Goal: Task Accomplishment & Management: Complete application form

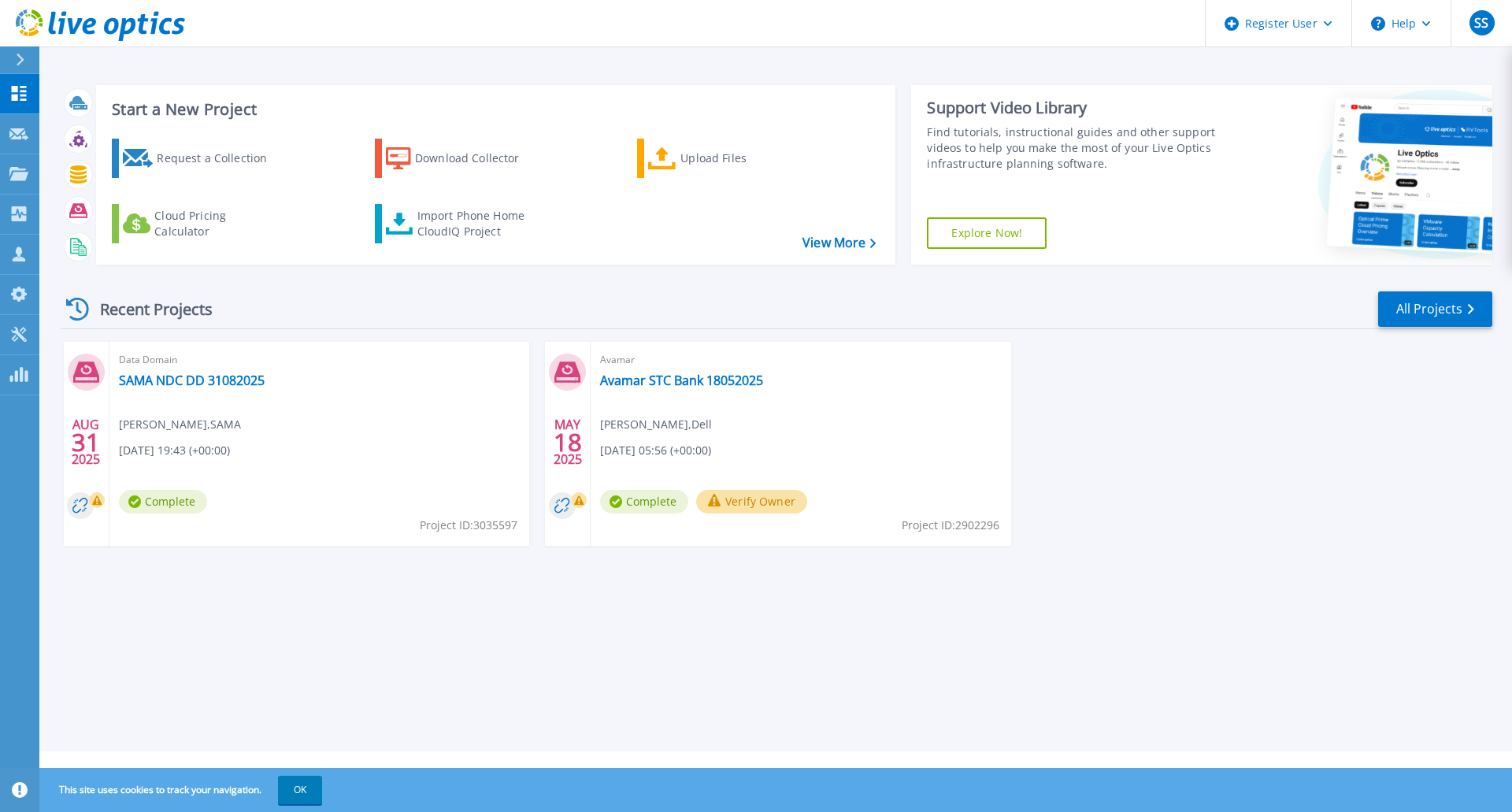
click at [16, 58] on icon at bounding box center [20, 59] width 9 height 12
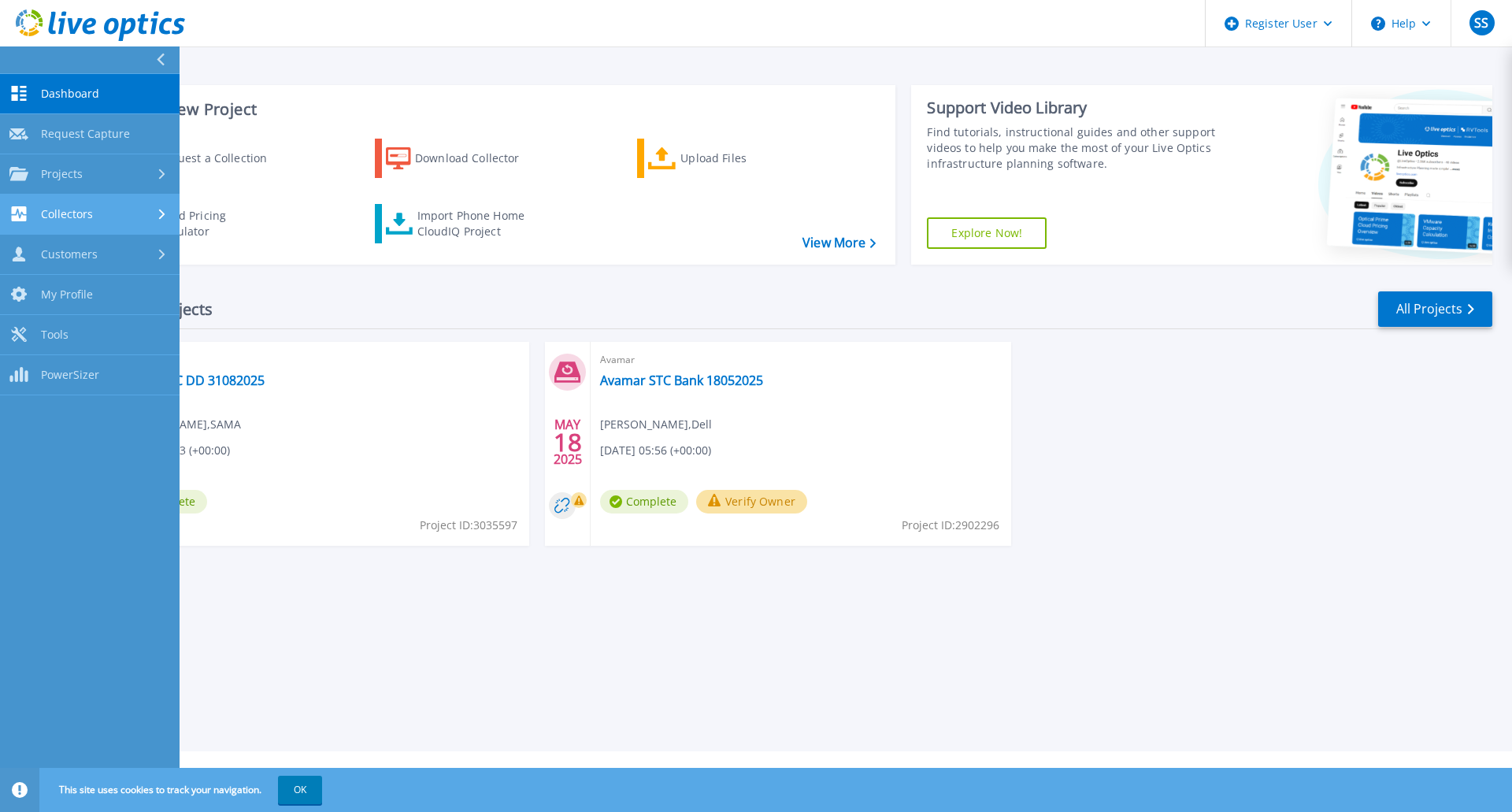
click at [157, 212] on div at bounding box center [164, 214] width 13 height 12
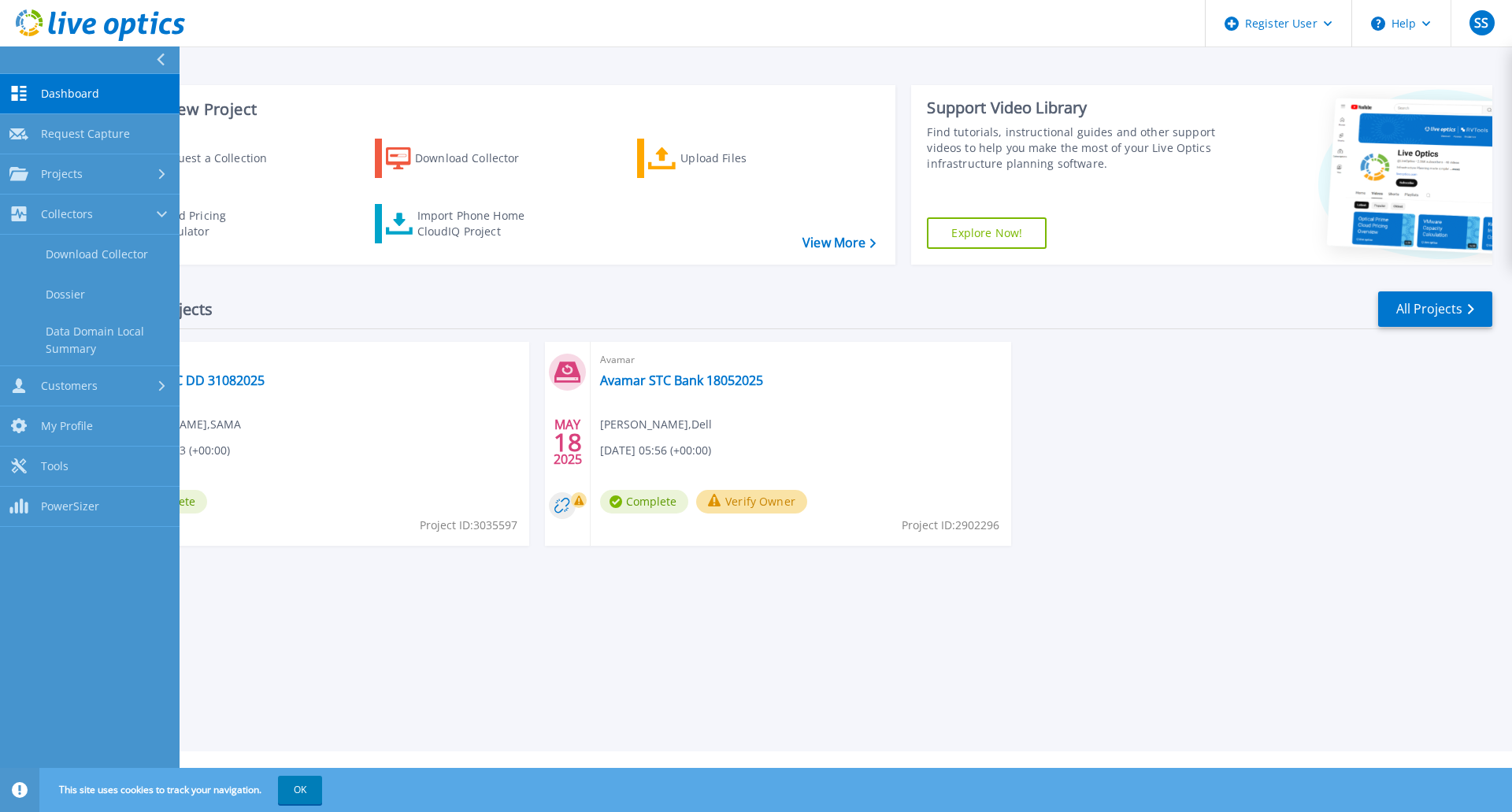
click at [308, 88] on div "Start a New Project Request a Collection Download Collector Upload Files Cloud …" at bounding box center [496, 174] width 800 height 179
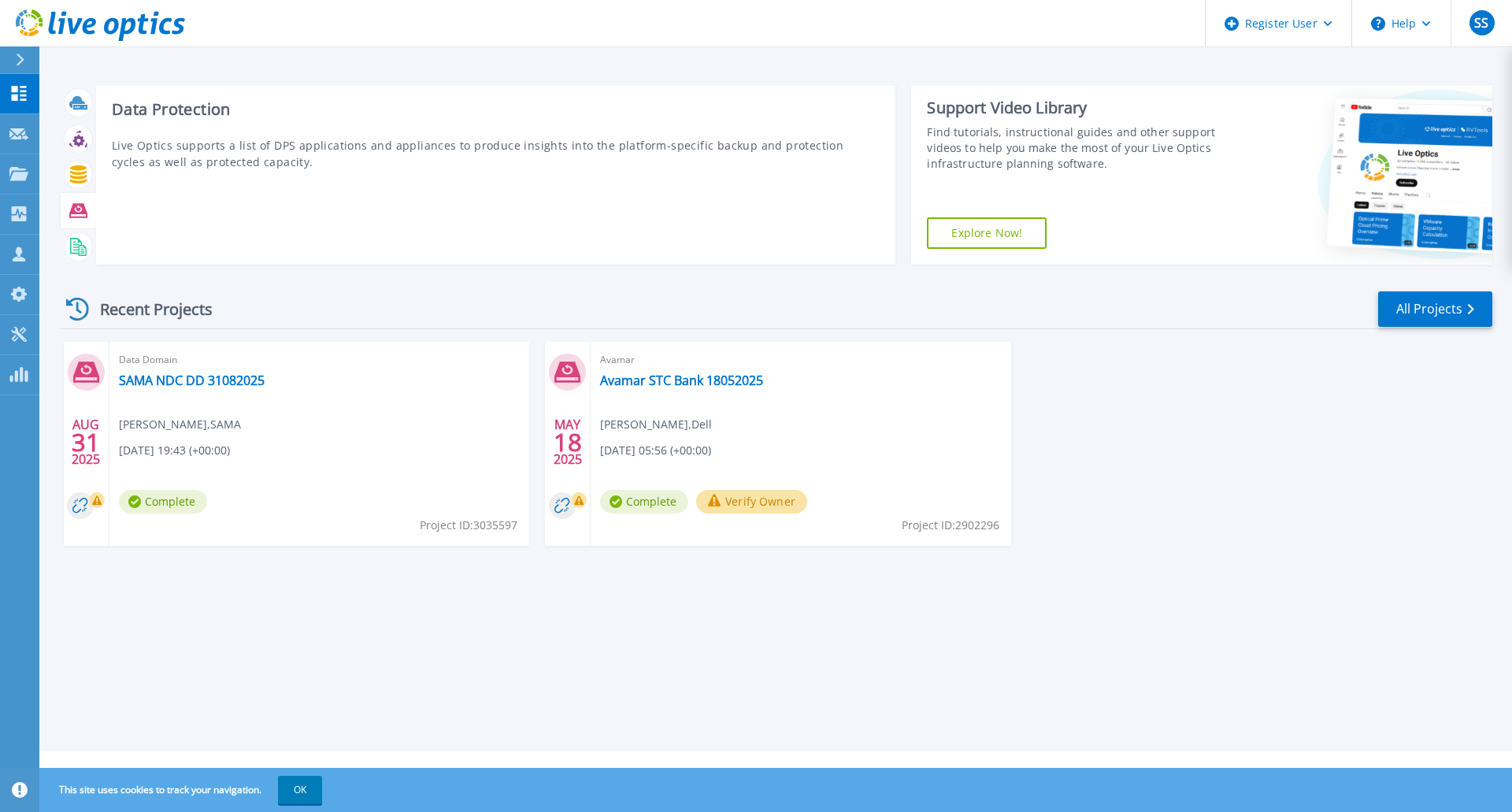
click at [77, 207] on icon at bounding box center [78, 211] width 18 height 18
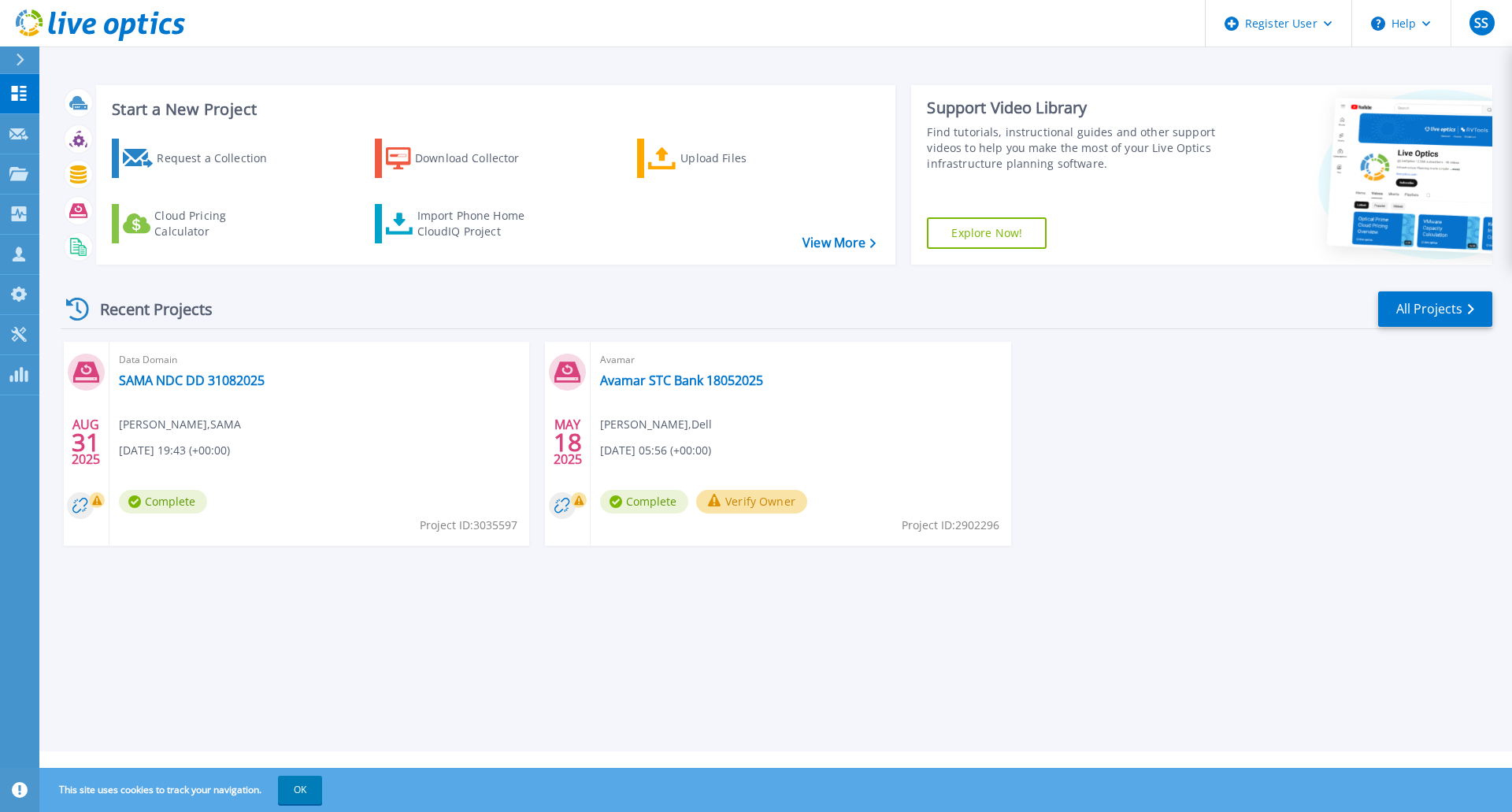
click at [22, 63] on icon at bounding box center [20, 59] width 9 height 12
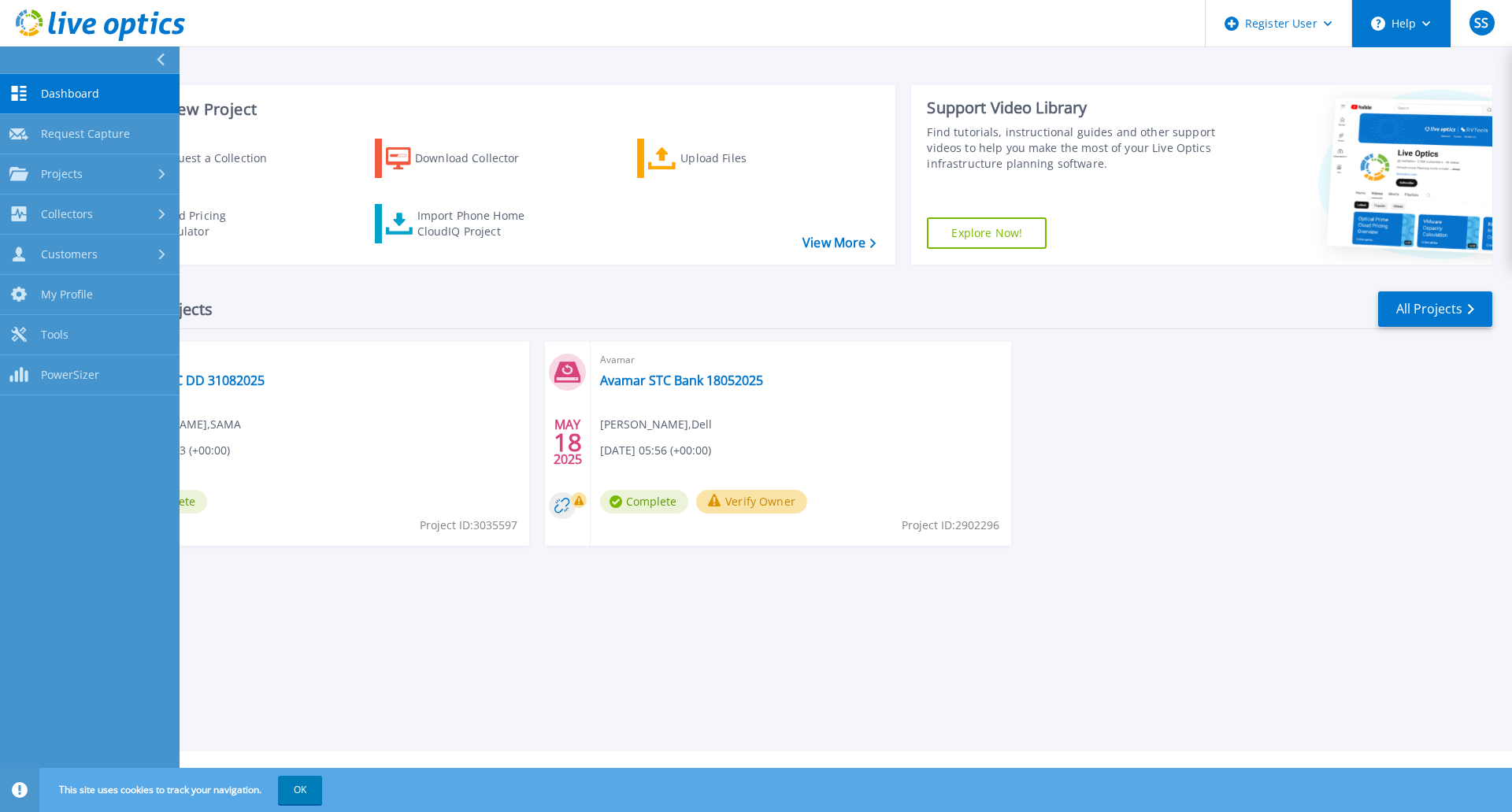
click at [1428, 28] on button "Help" at bounding box center [1402, 23] width 99 height 47
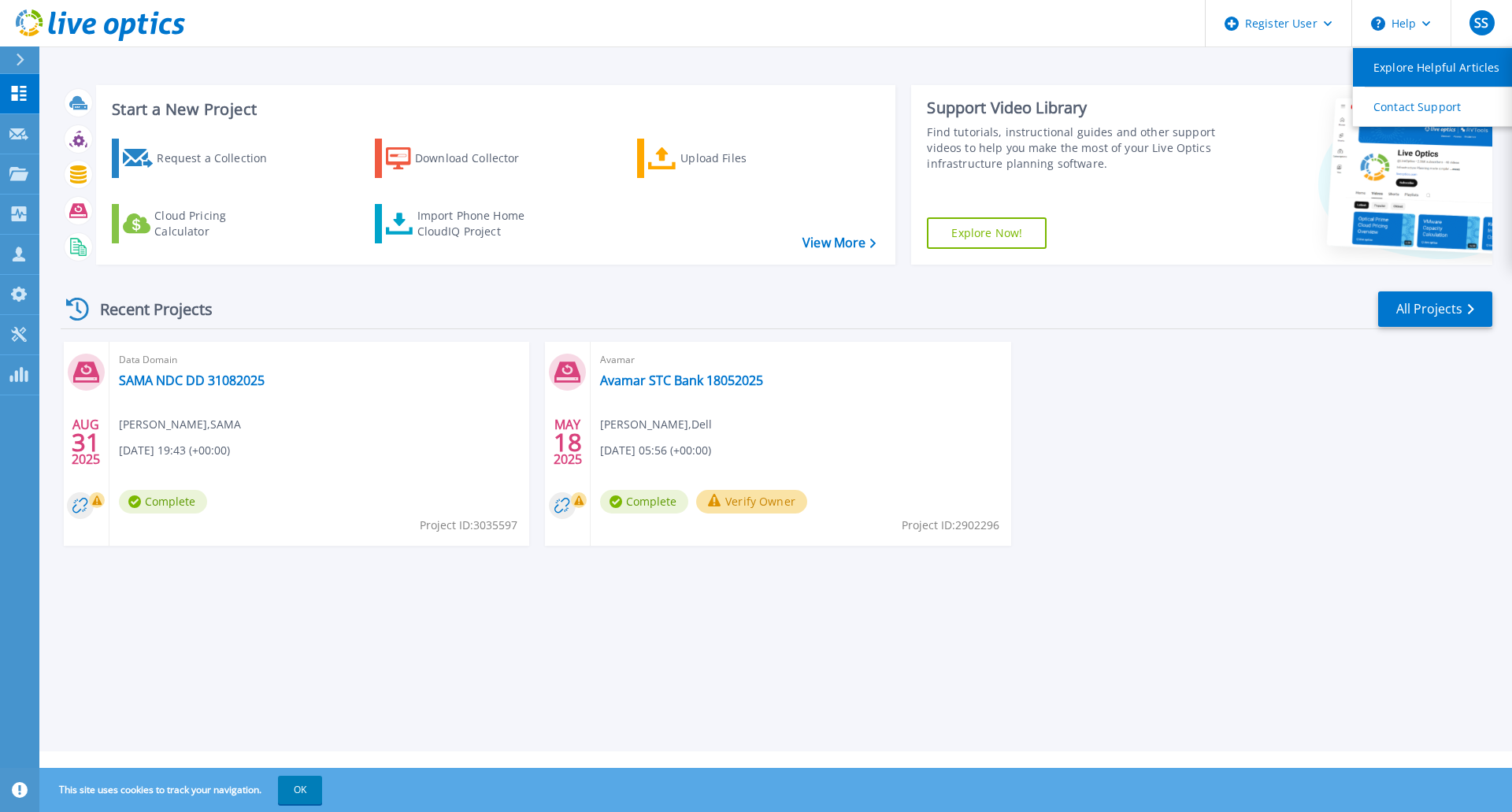
click at [1422, 73] on link "Explore Helpful Articles" at bounding box center [1440, 67] width 175 height 39
click at [1231, 374] on div "AUG 31 2025 Data Domain SAMA NDC DD 31082025 Shinoj Sivadasan , SAMA 08/31/2025…" at bounding box center [770, 459] width 1445 height 235
click at [21, 63] on icon at bounding box center [21, 59] width 8 height 12
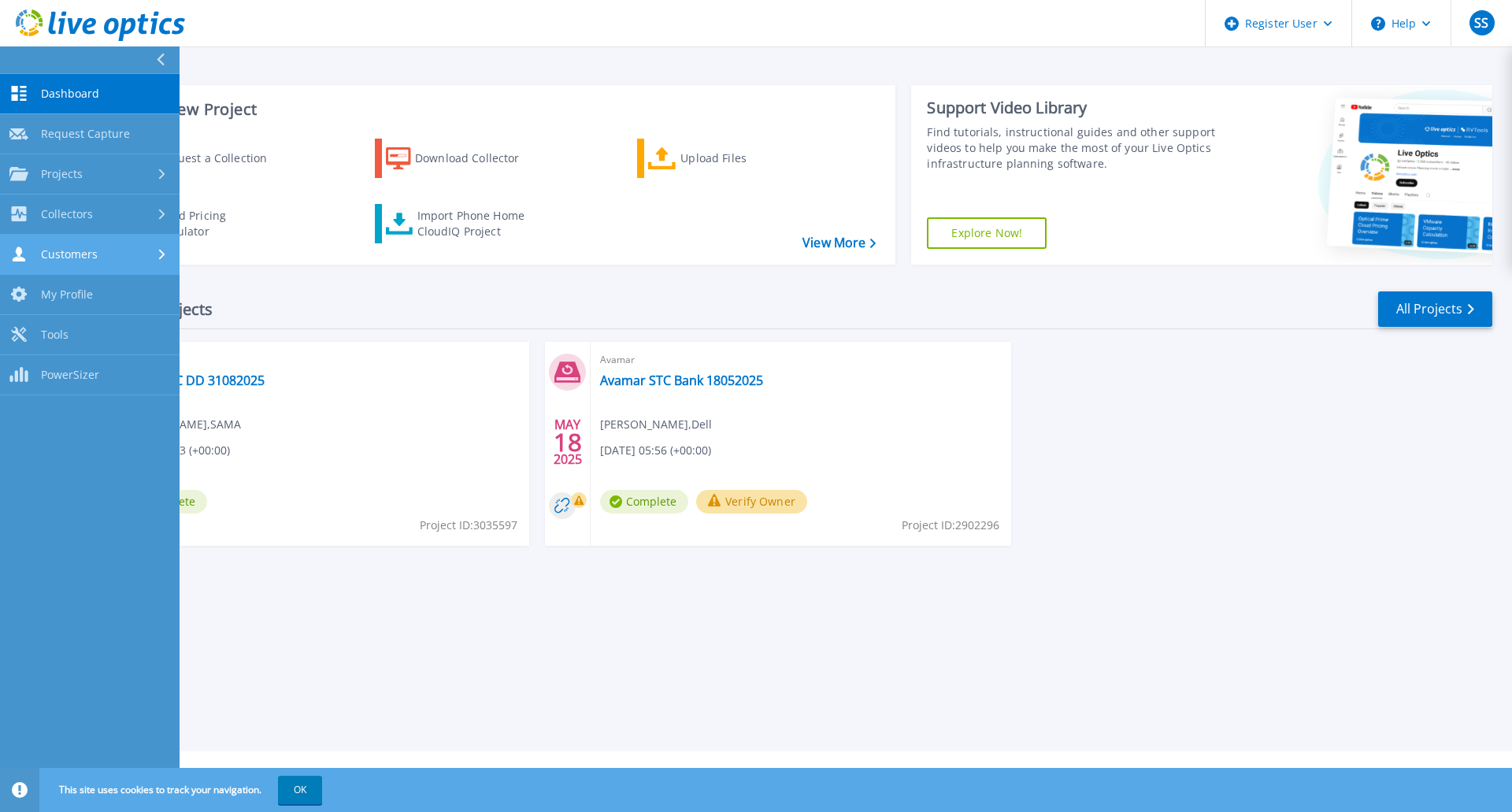
click at [160, 258] on icon at bounding box center [162, 254] width 7 height 10
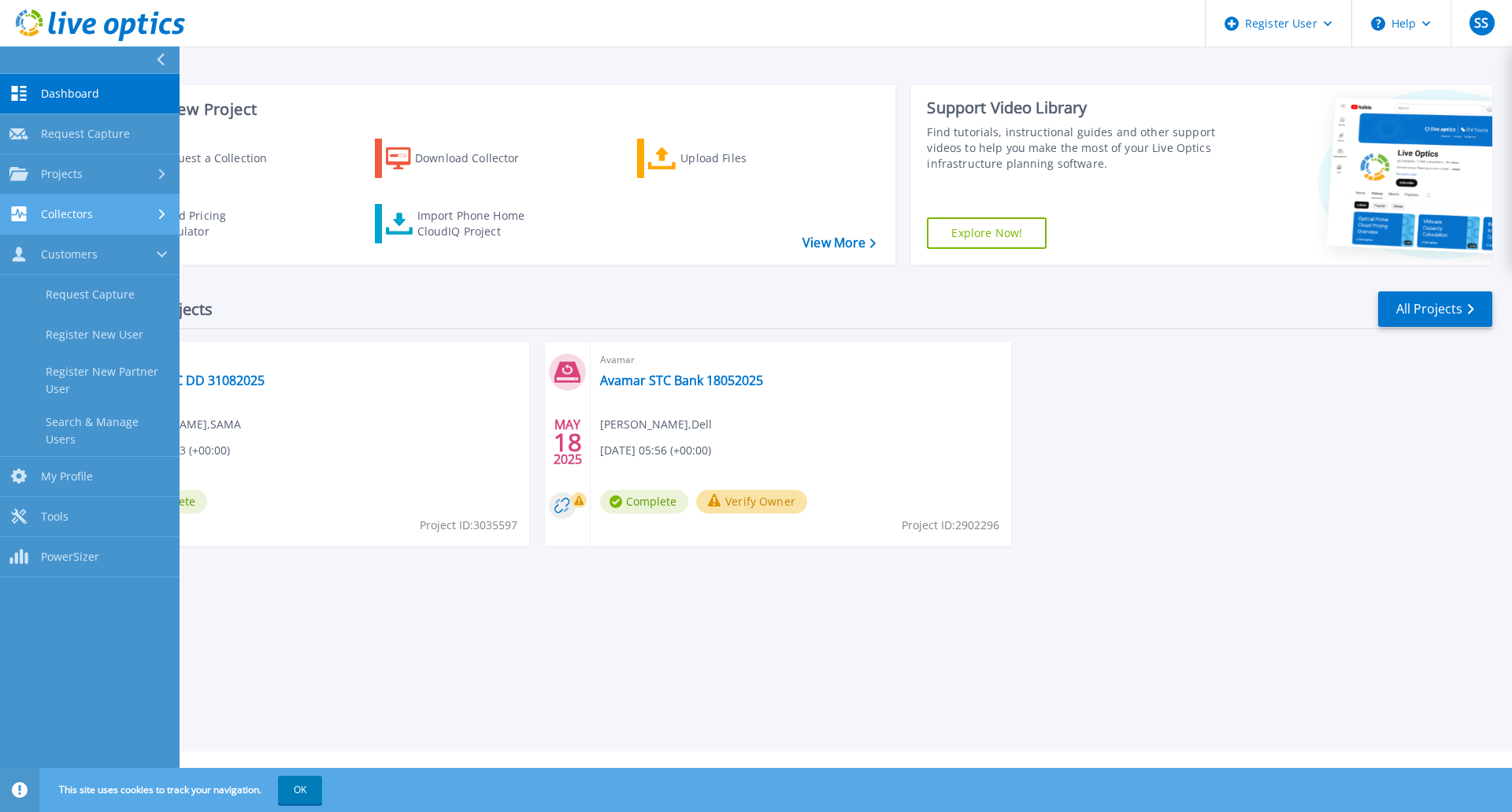
click at [141, 212] on div "Collectors" at bounding box center [89, 214] width 160 height 15
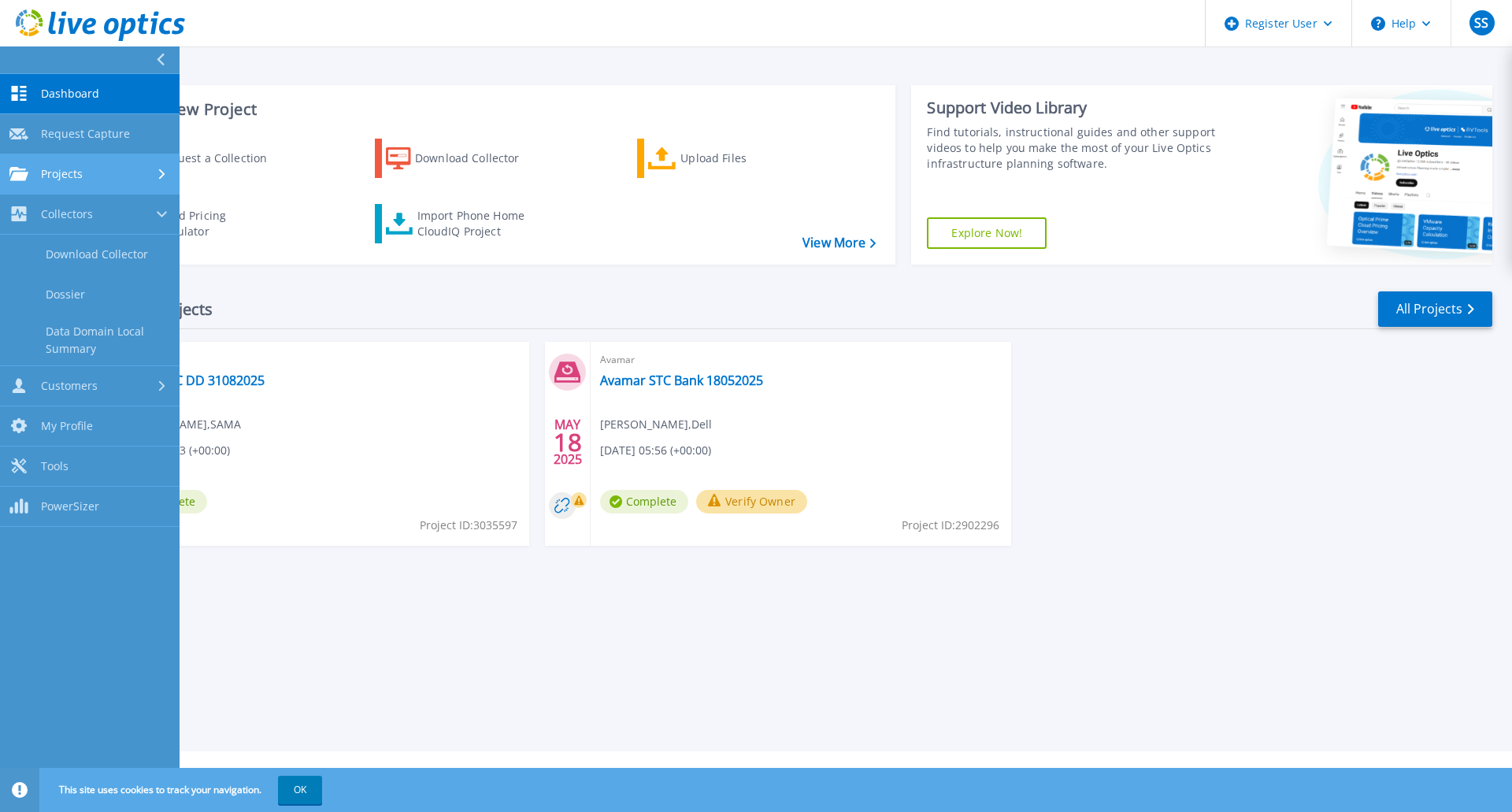
click at [148, 183] on link "Projects Projects" at bounding box center [90, 174] width 179 height 40
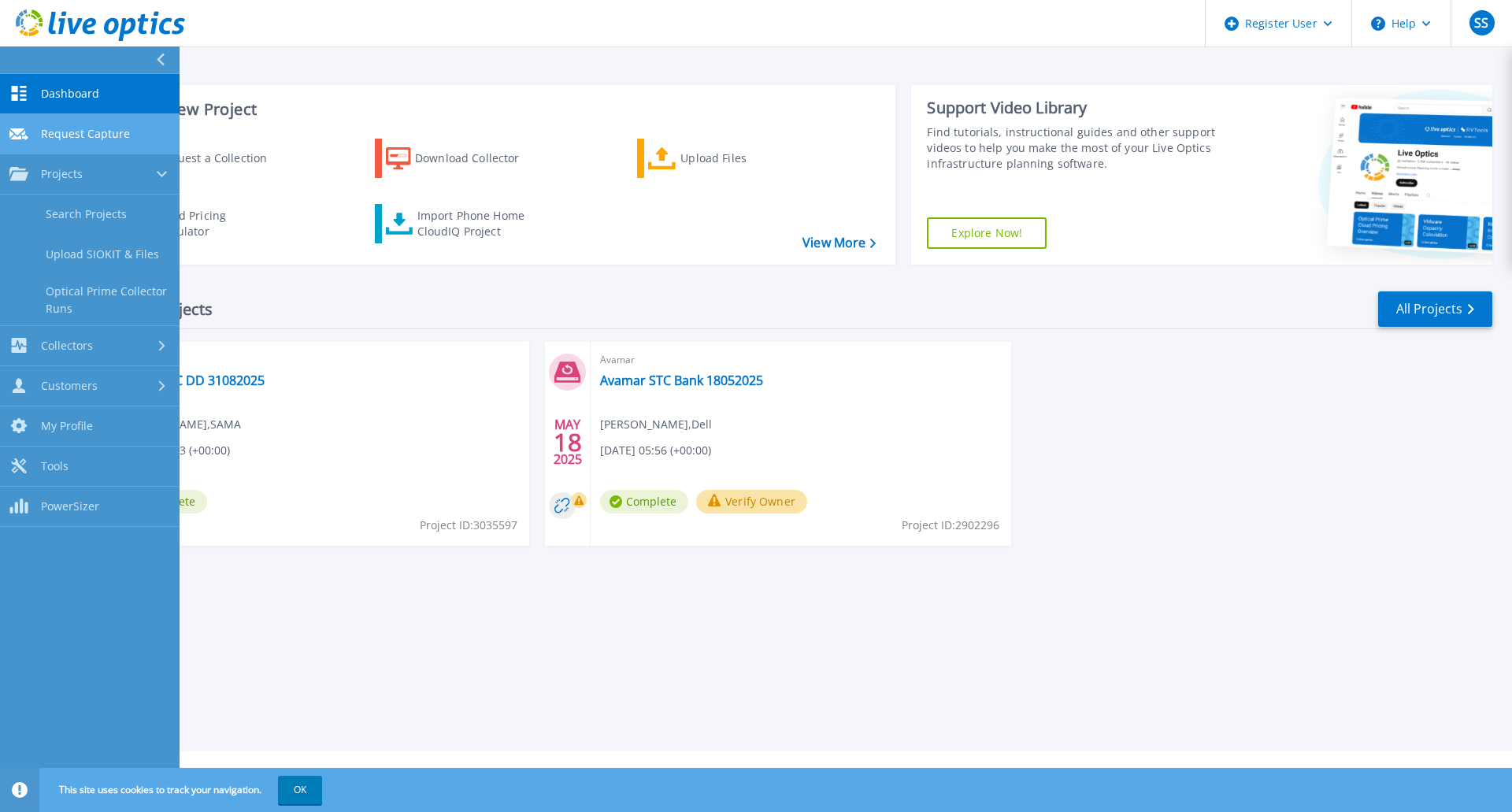
click at [127, 131] on span "Request Capture" at bounding box center [86, 133] width 89 height 14
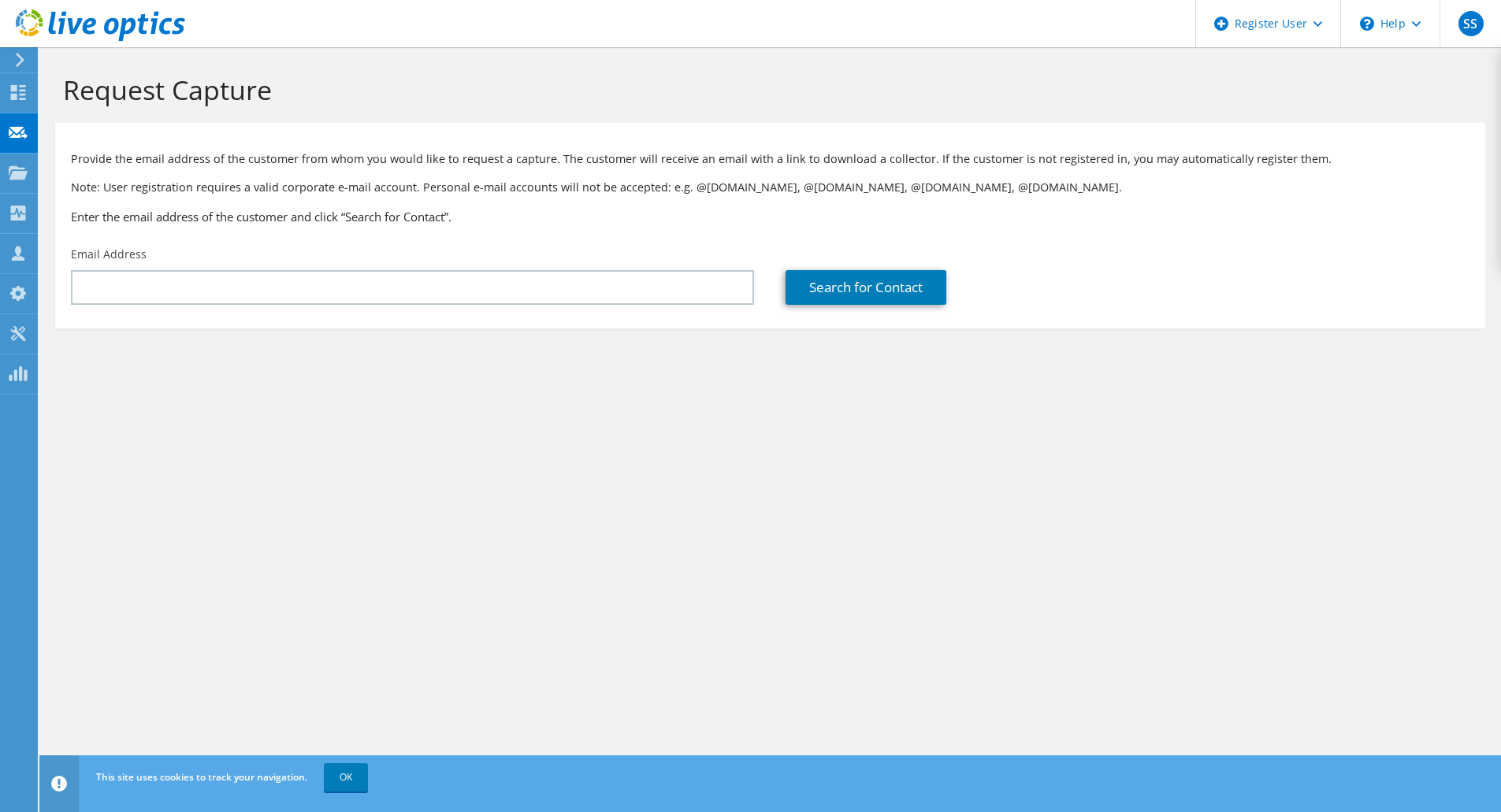
click at [20, 53] on icon at bounding box center [20, 59] width 12 height 14
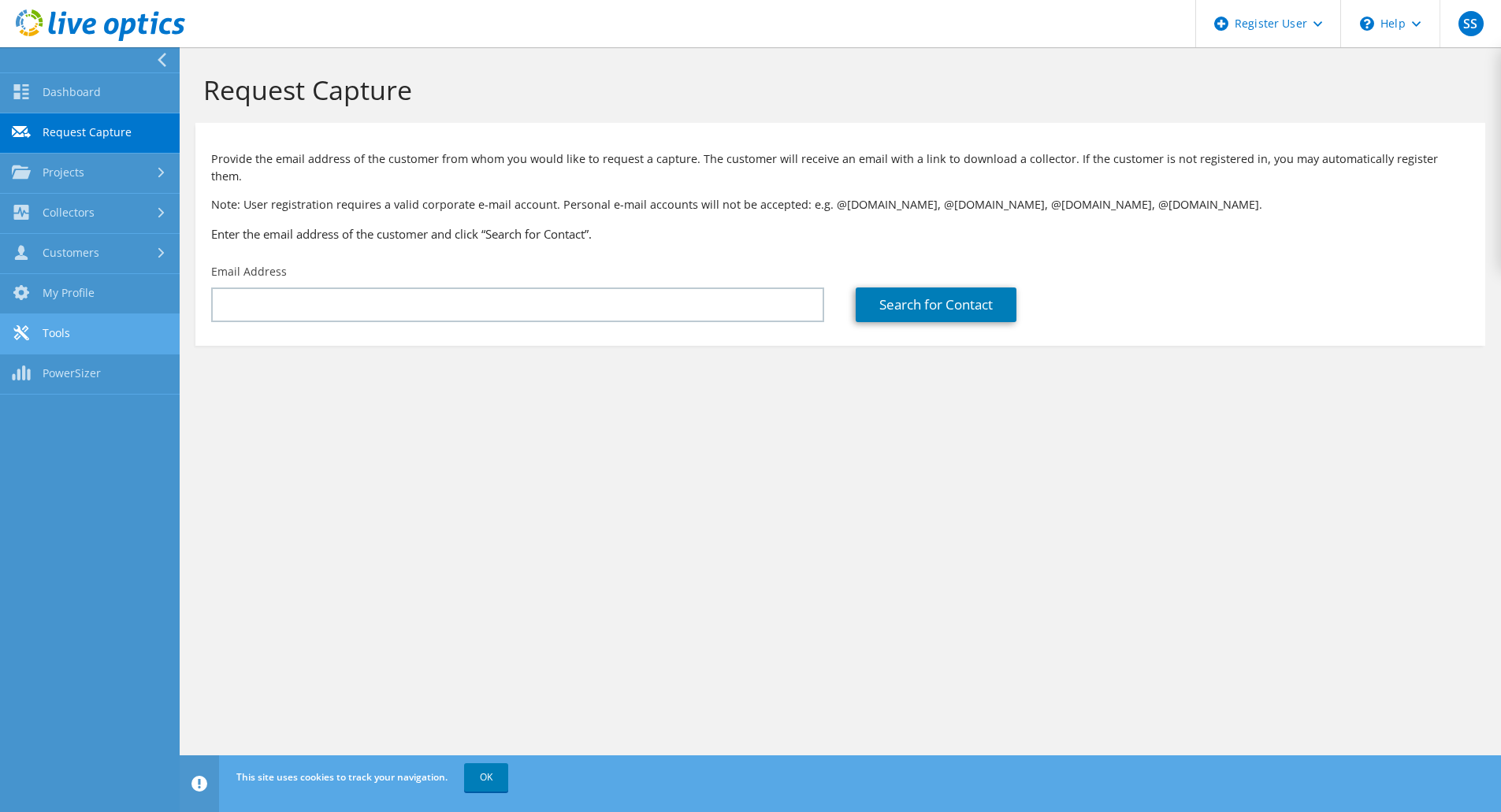
click at [67, 324] on link "Tools" at bounding box center [90, 334] width 179 height 40
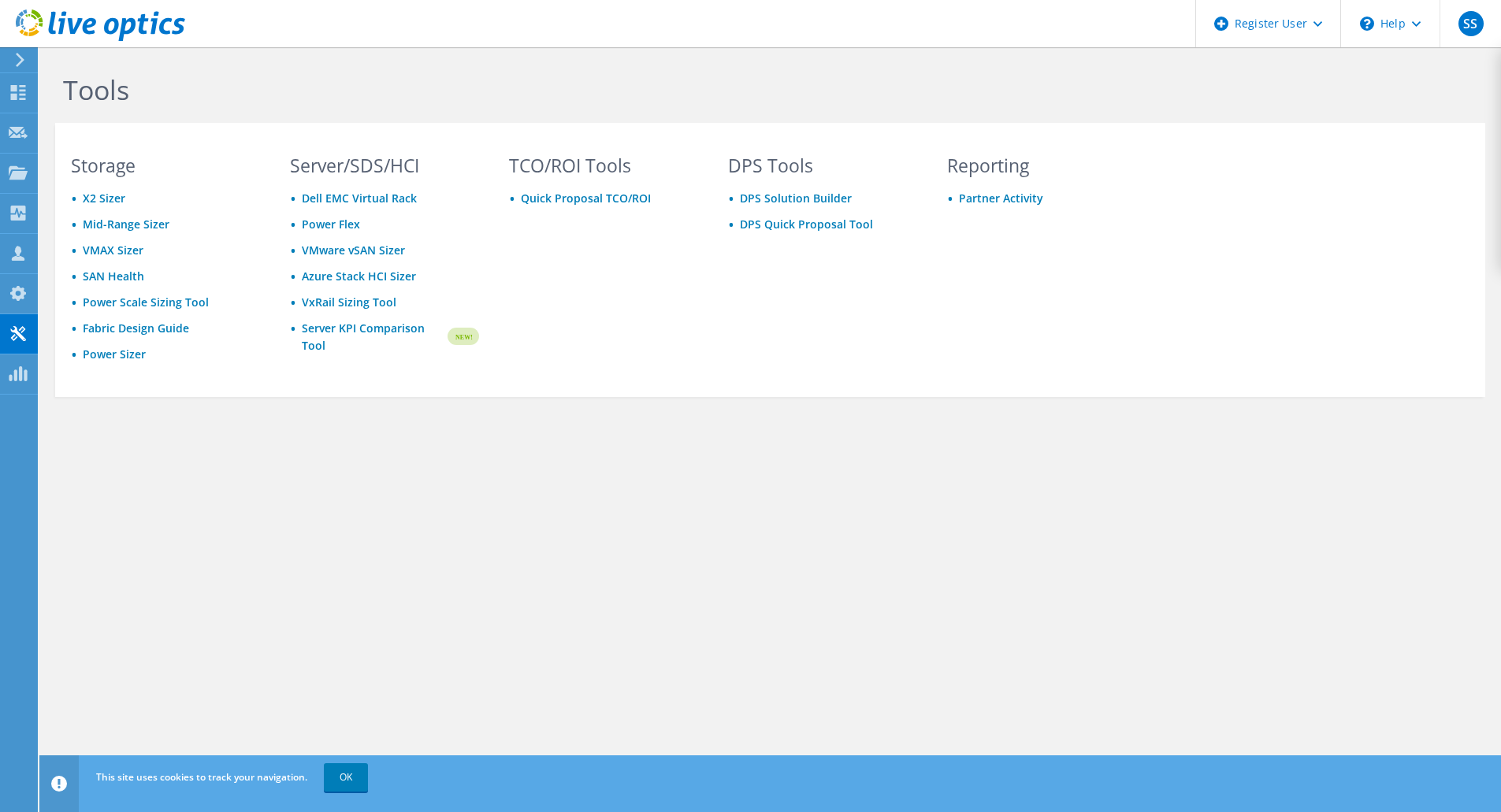
click at [9, 61] on div at bounding box center [17, 59] width 17 height 14
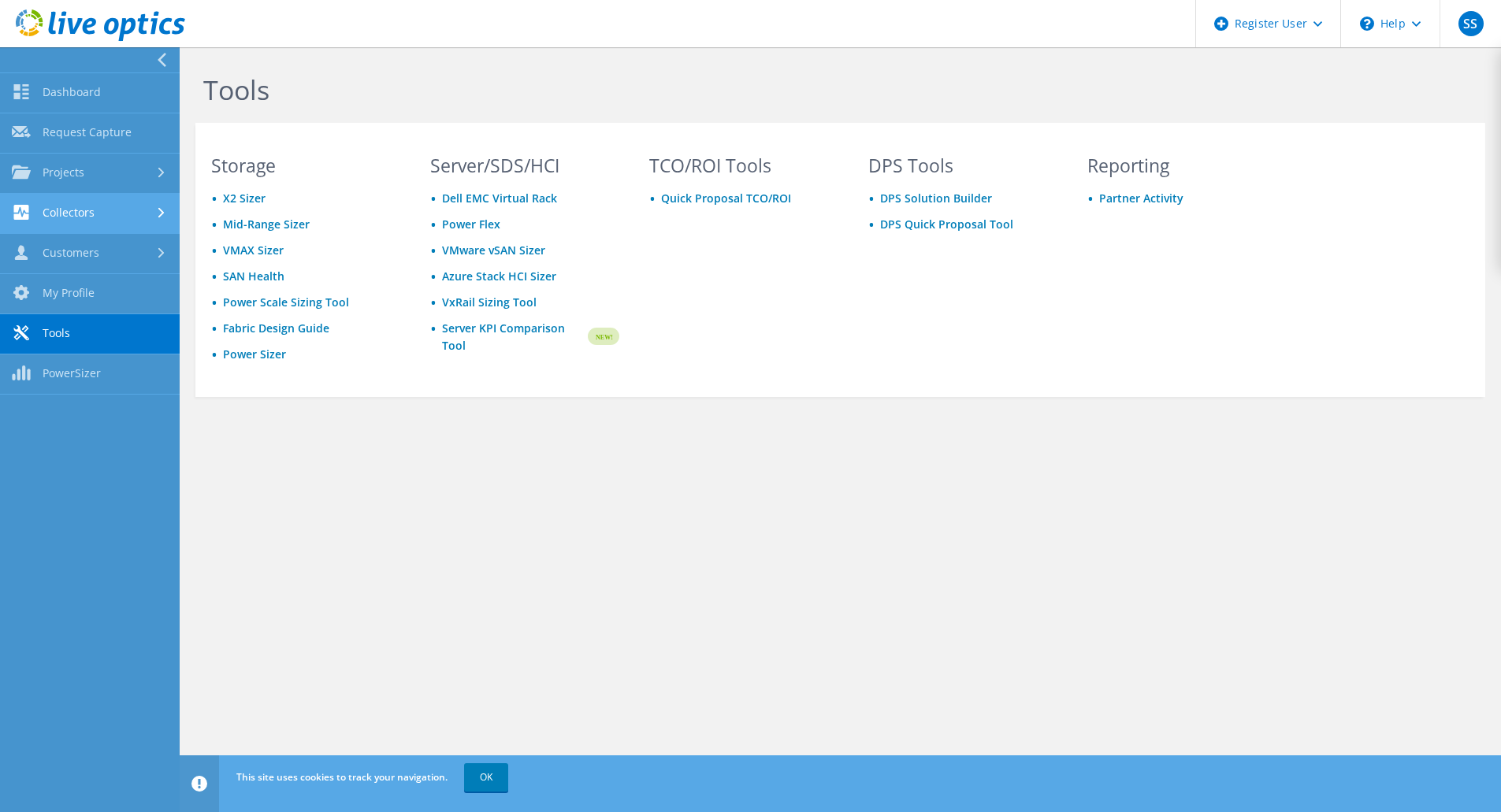
click at [60, 216] on link "Collectors" at bounding box center [90, 214] width 179 height 40
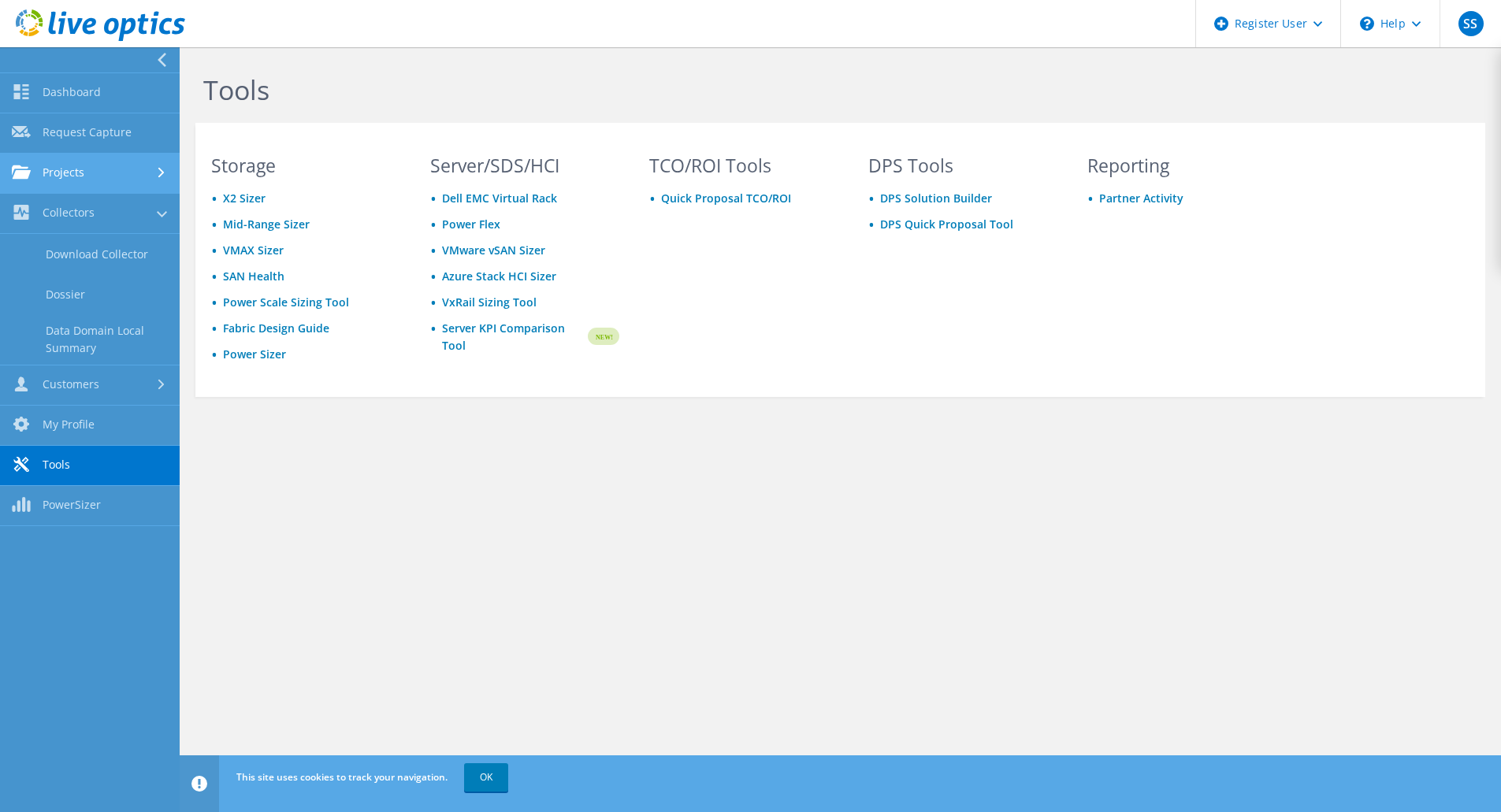
click at [107, 169] on link "Projects" at bounding box center [90, 174] width 179 height 40
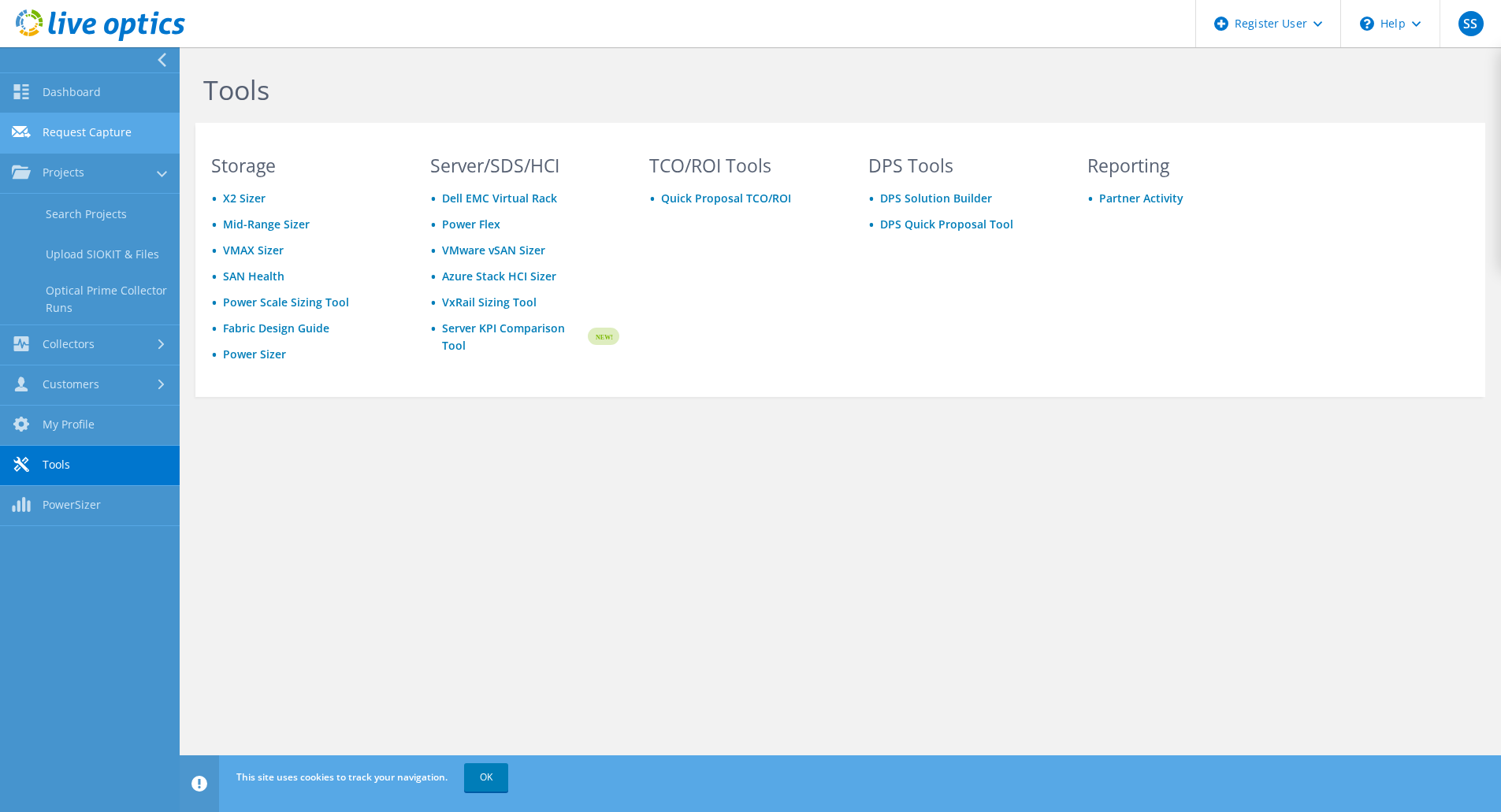
click at [97, 131] on link "Request Capture" at bounding box center [90, 133] width 179 height 40
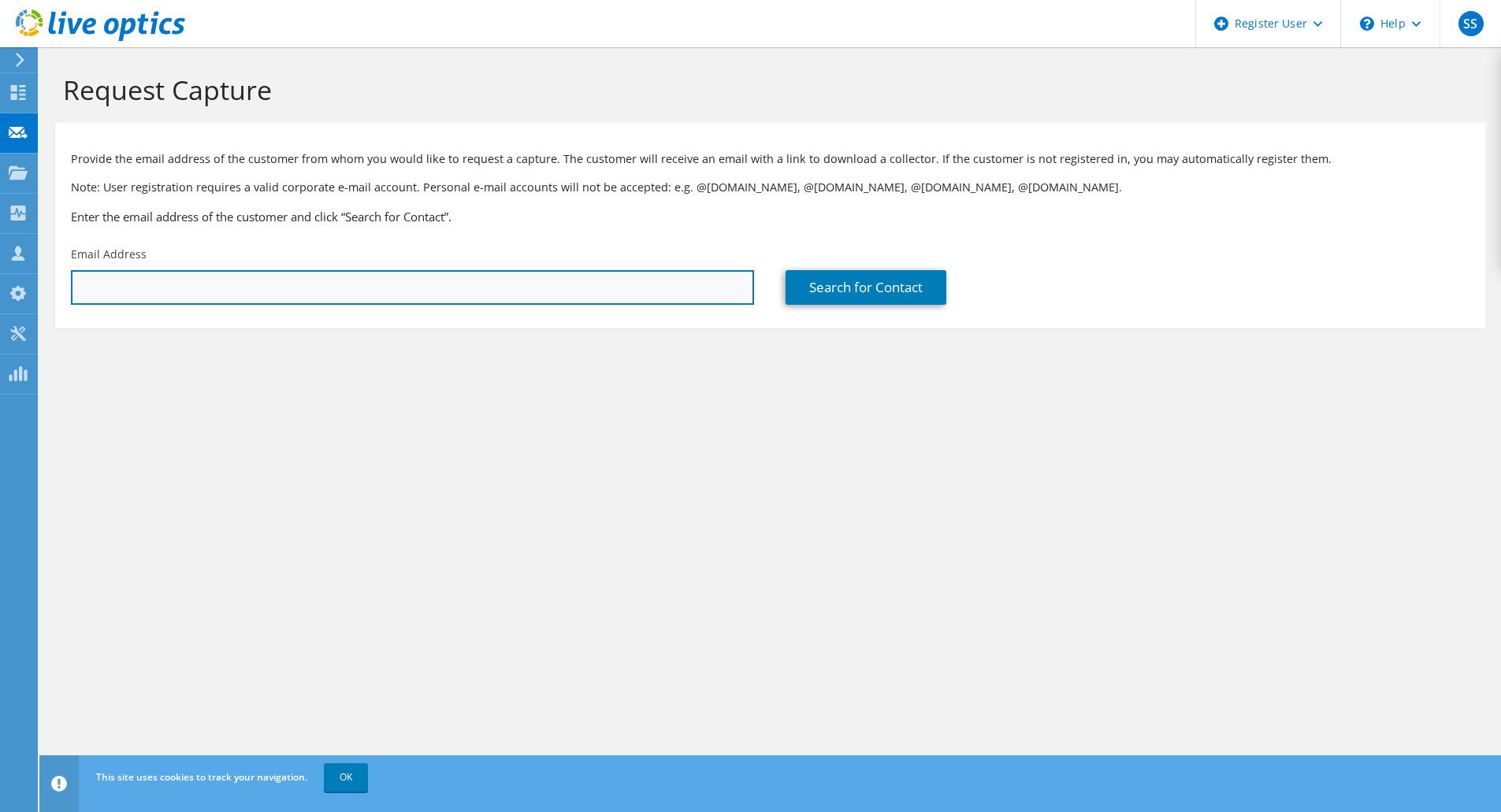
click at [474, 296] on input "text" at bounding box center [412, 287] width 683 height 35
type input "wahmed.c@stcbank.com.sa"
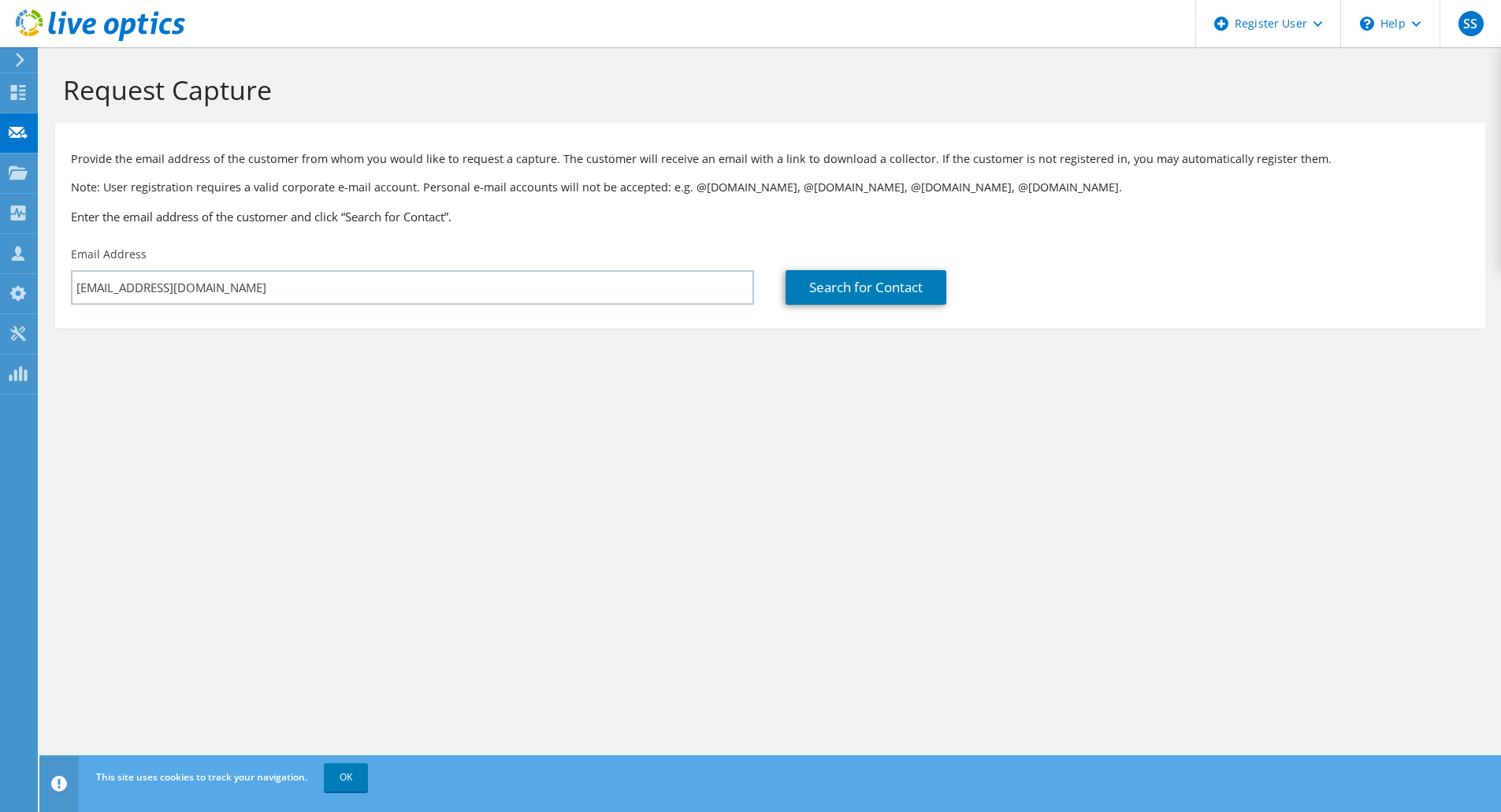
click at [629, 308] on div "Email Address wahmed.c@stcbank.com.sa" at bounding box center [412, 276] width 714 height 74
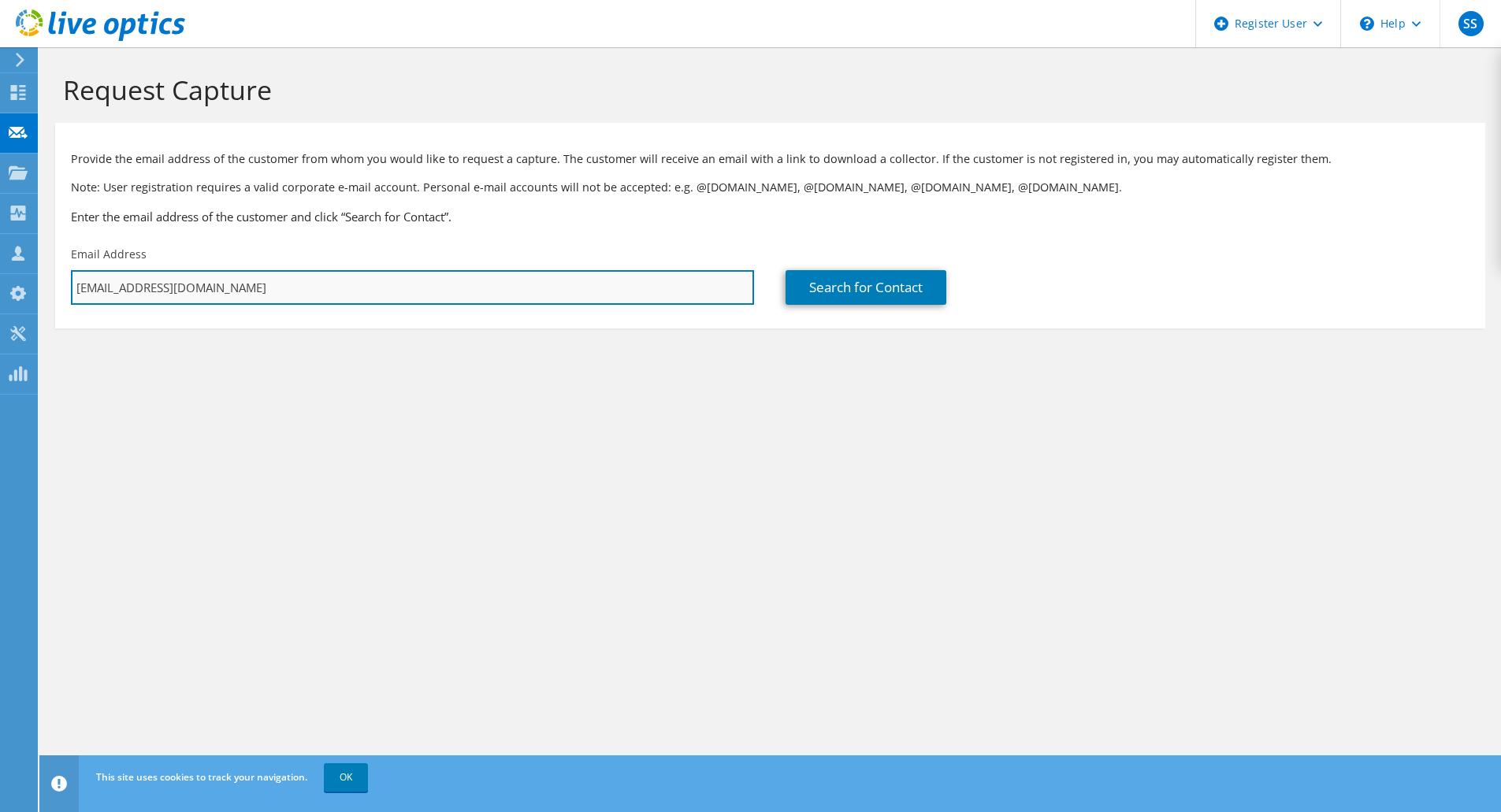
click at [637, 290] on input "wahmed.c@stcbank.com.sa" at bounding box center [412, 287] width 683 height 35
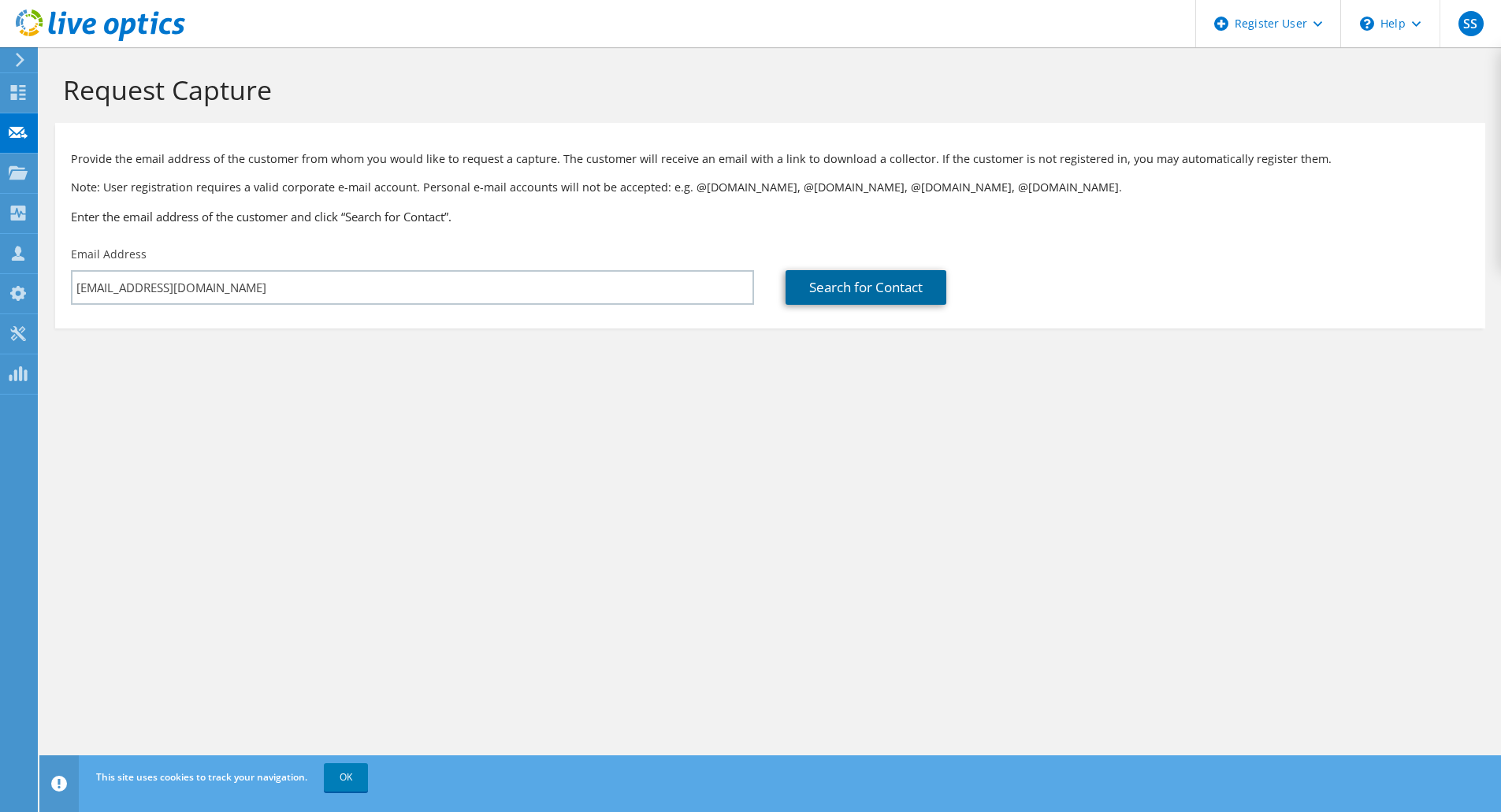
click at [793, 284] on link "Search for Contact" at bounding box center [865, 287] width 160 height 35
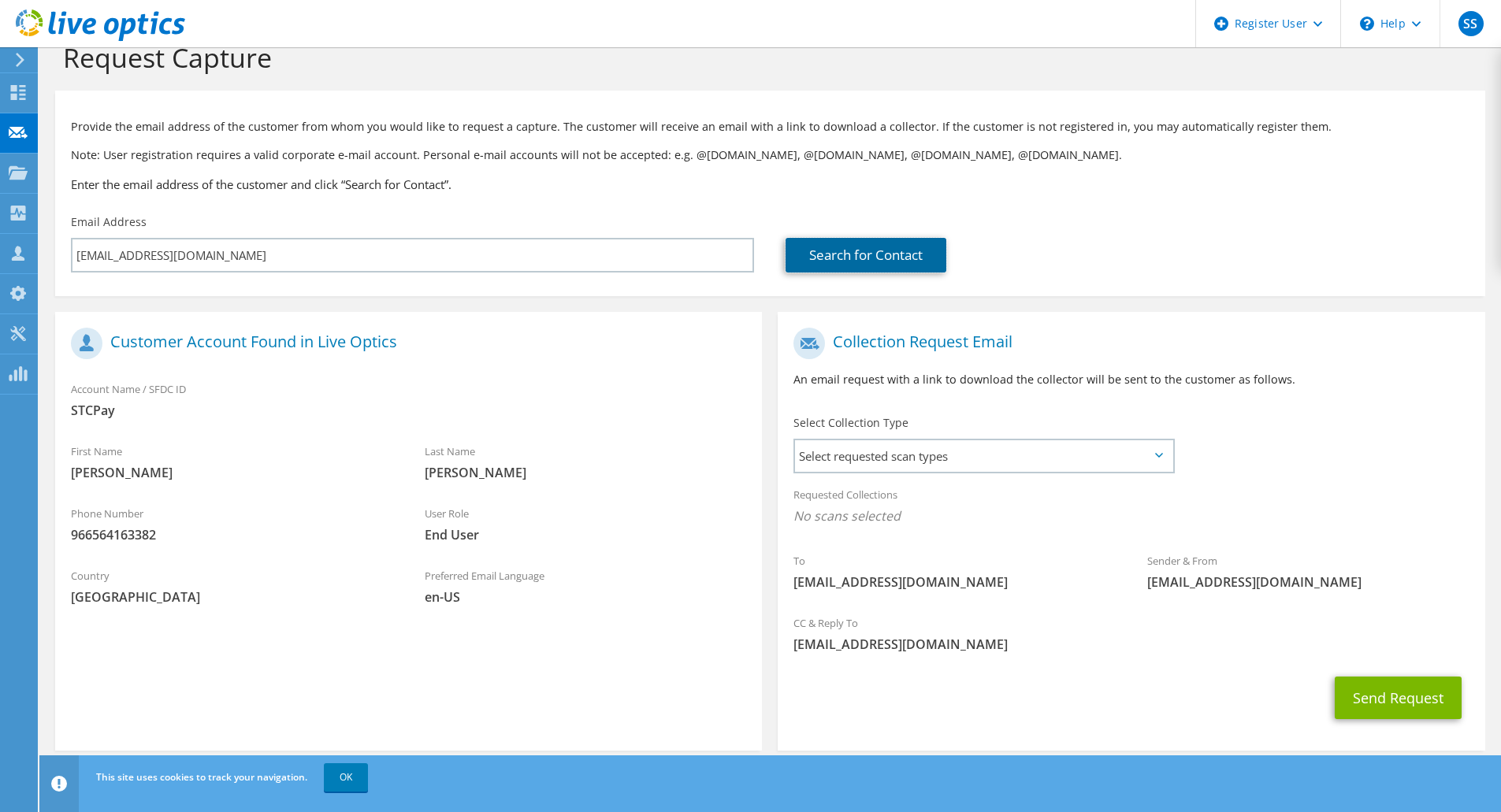
scroll to position [49, 0]
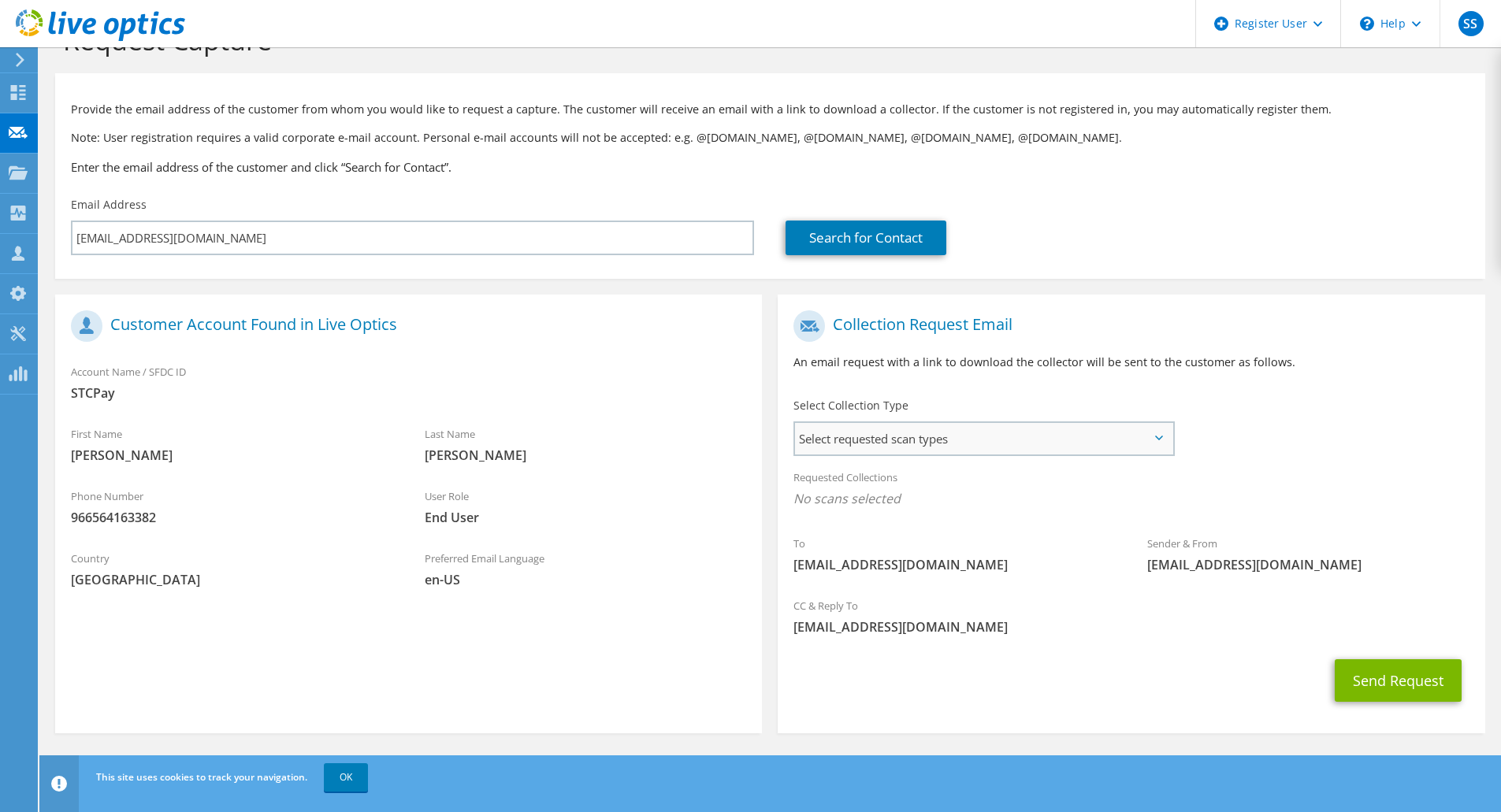
click at [976, 452] on span "Select requested scan types" at bounding box center [983, 438] width 378 height 31
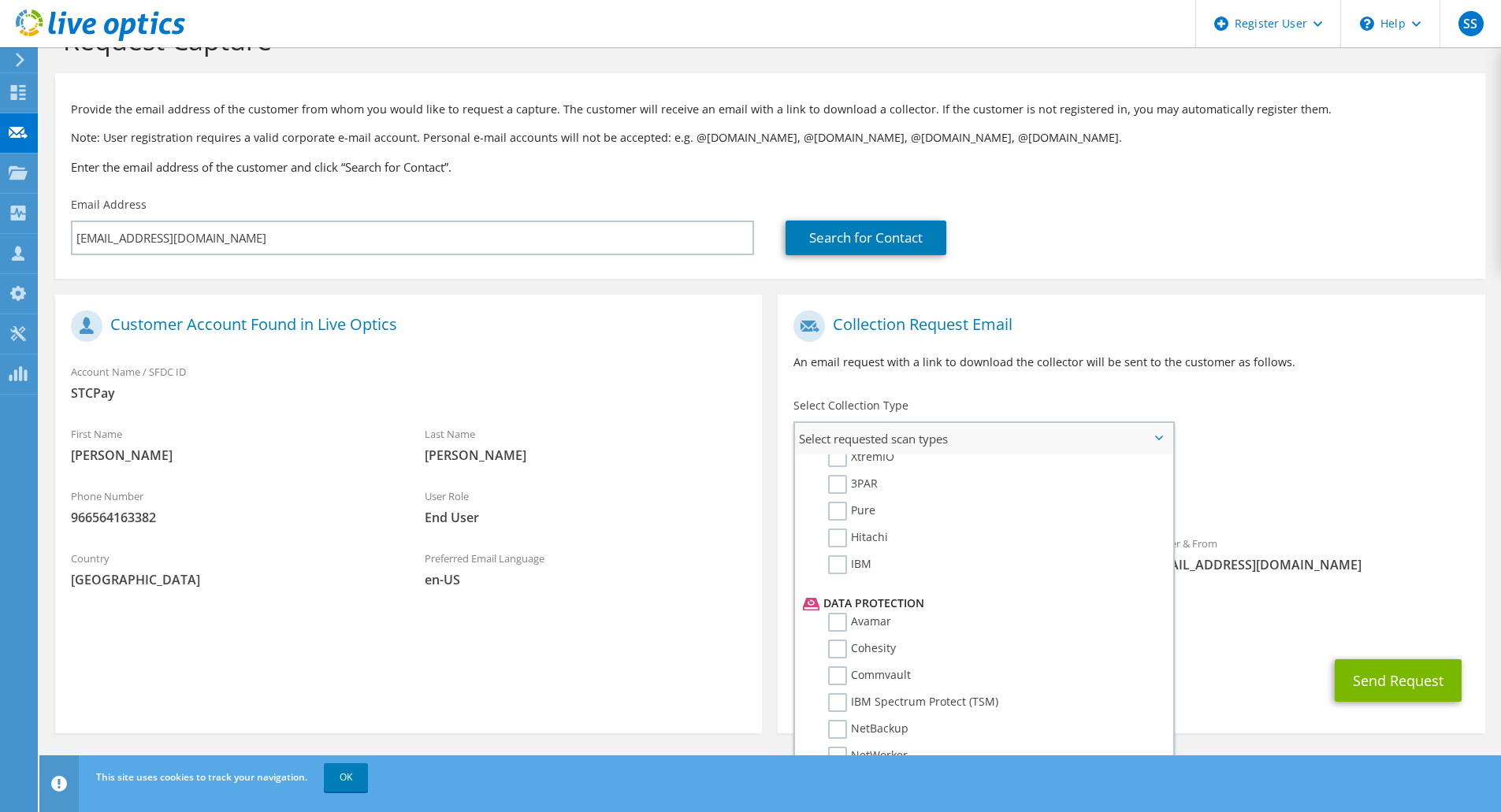
scroll to position [551, 0]
click at [836, 619] on label "Avamar" at bounding box center [859, 616] width 63 height 19
click at [0, 0] on input "Avamar" at bounding box center [0, 0] width 0 height 0
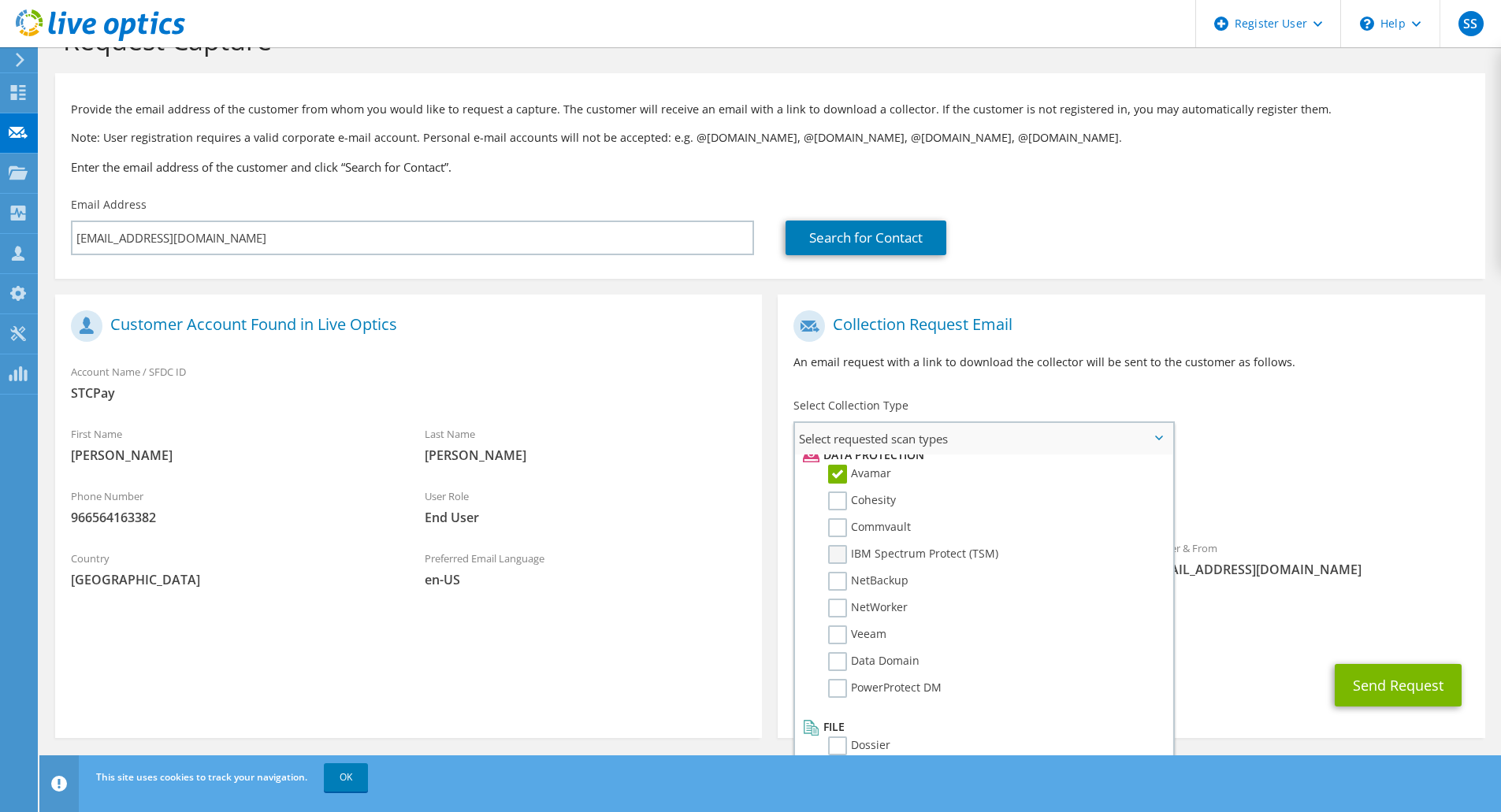
scroll to position [695, 0]
click at [837, 611] on label "NetWorker" at bounding box center [867, 606] width 80 height 19
click at [0, 0] on input "NetWorker" at bounding box center [0, 0] width 0 height 0
click at [833, 667] on label "Data Domain" at bounding box center [873, 660] width 91 height 19
click at [0, 0] on input "Data Domain" at bounding box center [0, 0] width 0 height 0
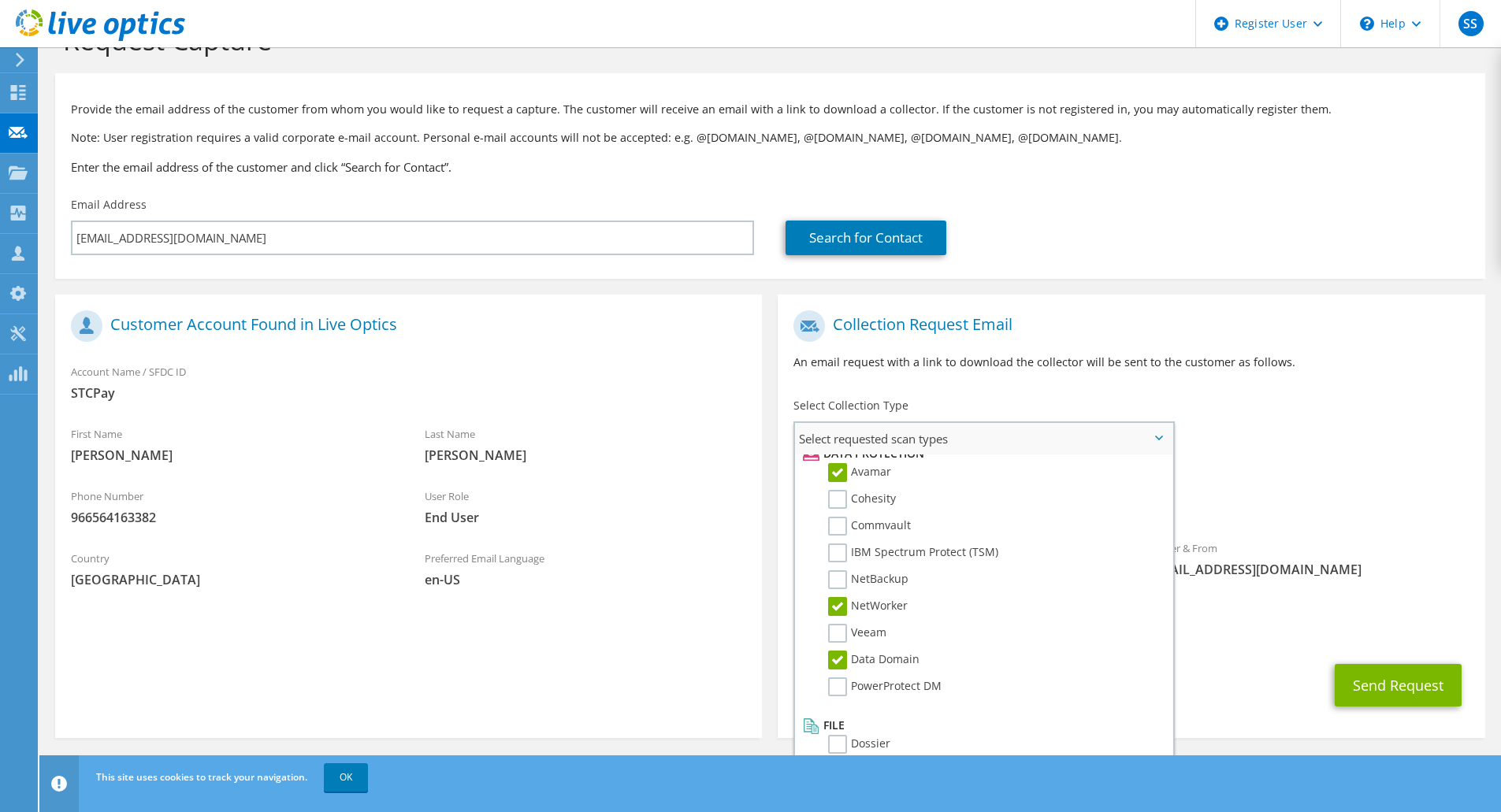
click at [841, 704] on li "PowerProtect DM" at bounding box center [982, 690] width 365 height 27
click at [839, 688] on label "PowerProtect DM" at bounding box center [885, 686] width 114 height 19
click at [0, 0] on input "PowerProtect DM" at bounding box center [0, 0] width 0 height 0
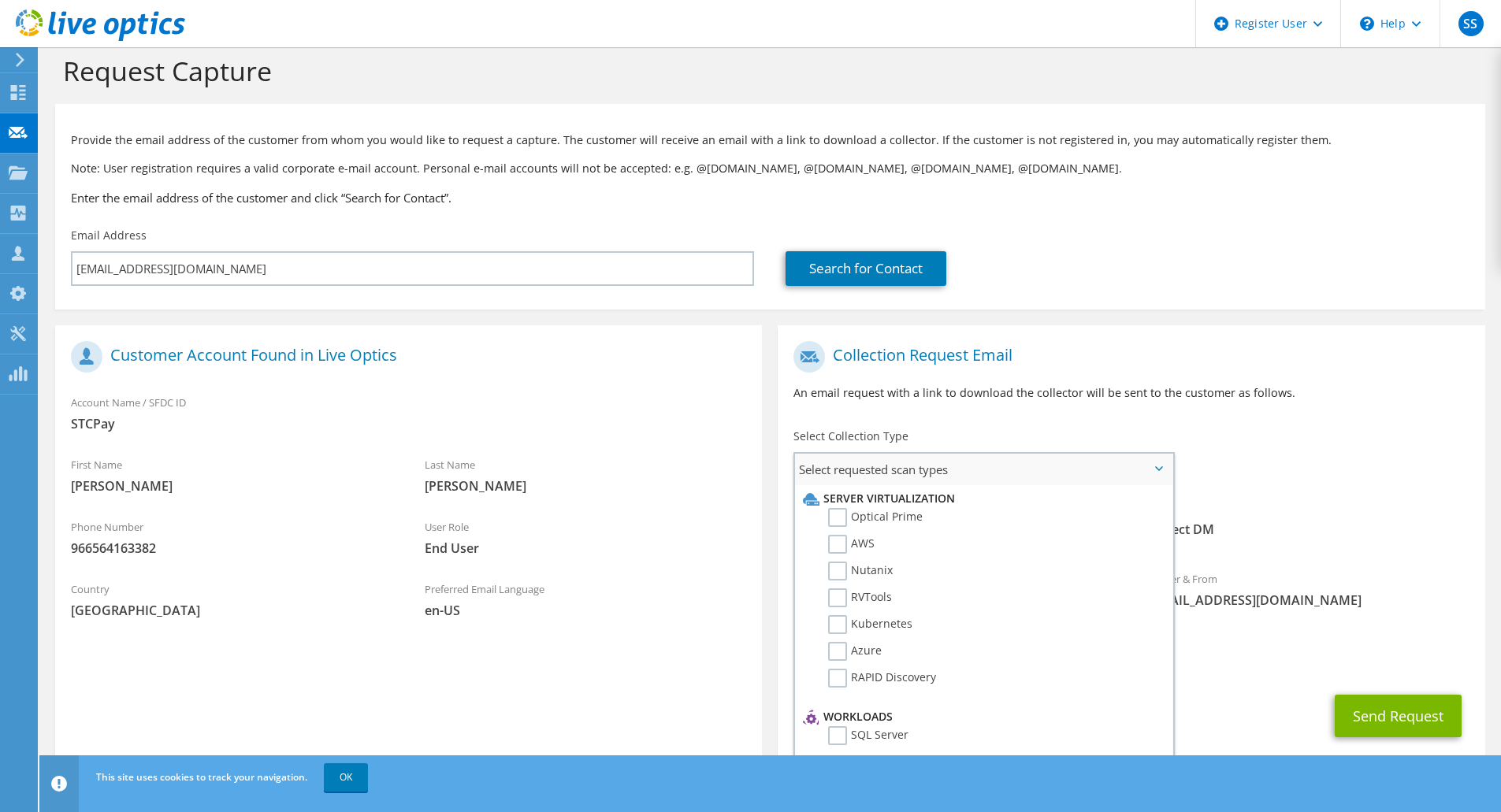
scroll to position [0, 0]
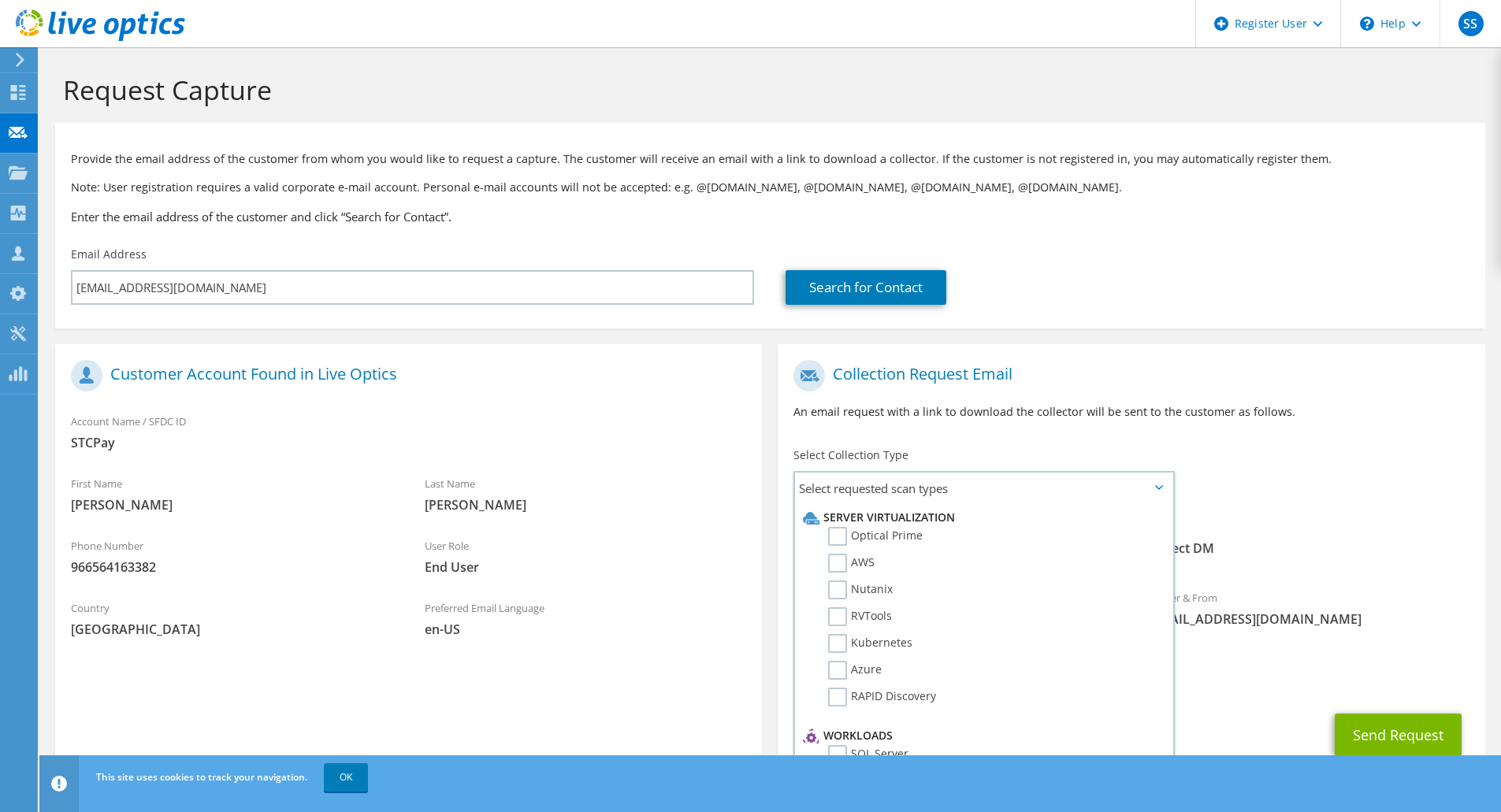
click at [1256, 688] on span "[EMAIL_ADDRESS][DOMAIN_NAME]" at bounding box center [1131, 681] width 675 height 17
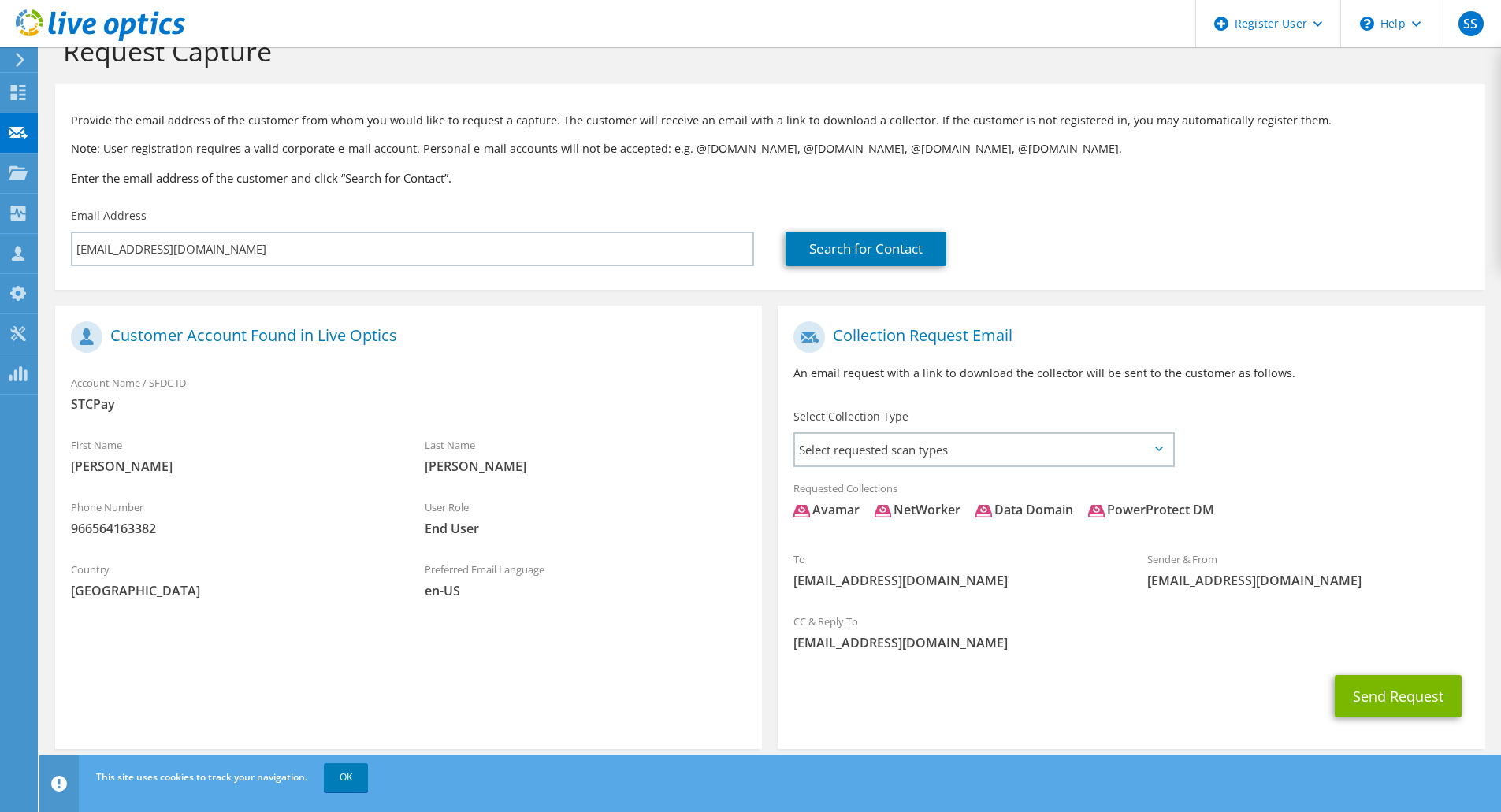
scroll to position [54, 0]
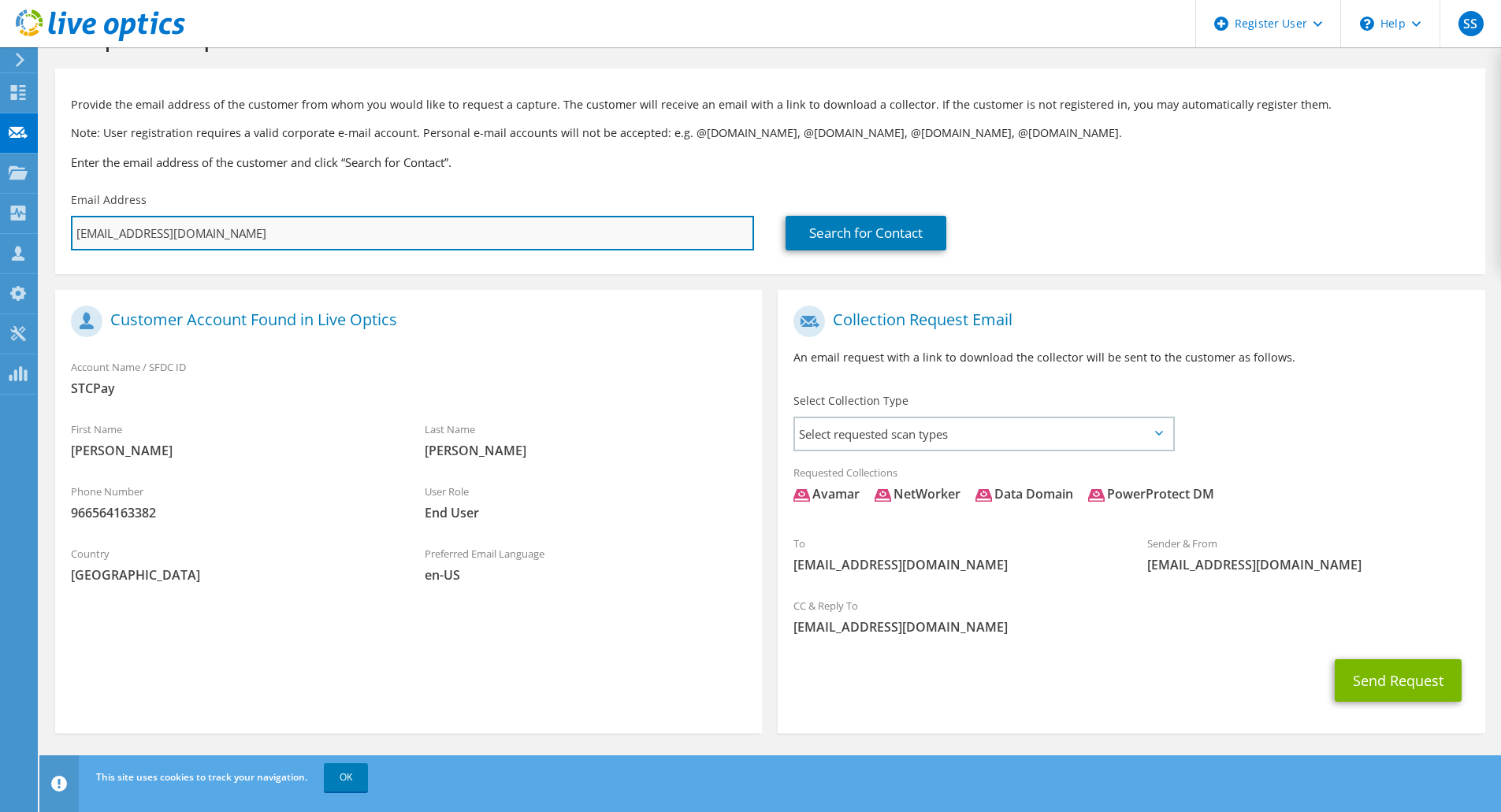
click at [229, 230] on input "wahmed.c@stcbank.com.sa" at bounding box center [412, 233] width 683 height 35
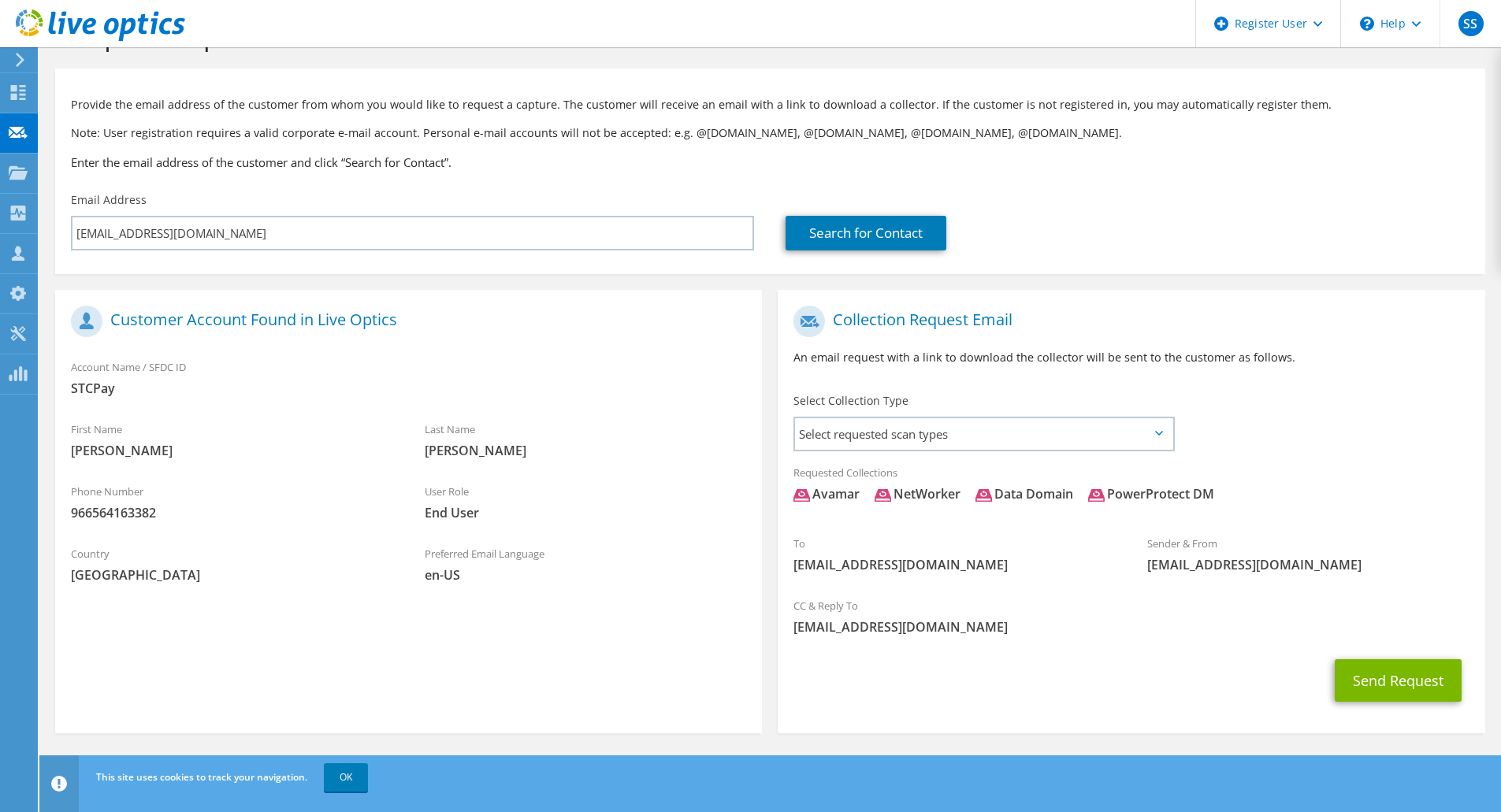
click at [219, 191] on div "Email Address wahmed.c@stcbank.com.sa" at bounding box center [412, 221] width 714 height 74
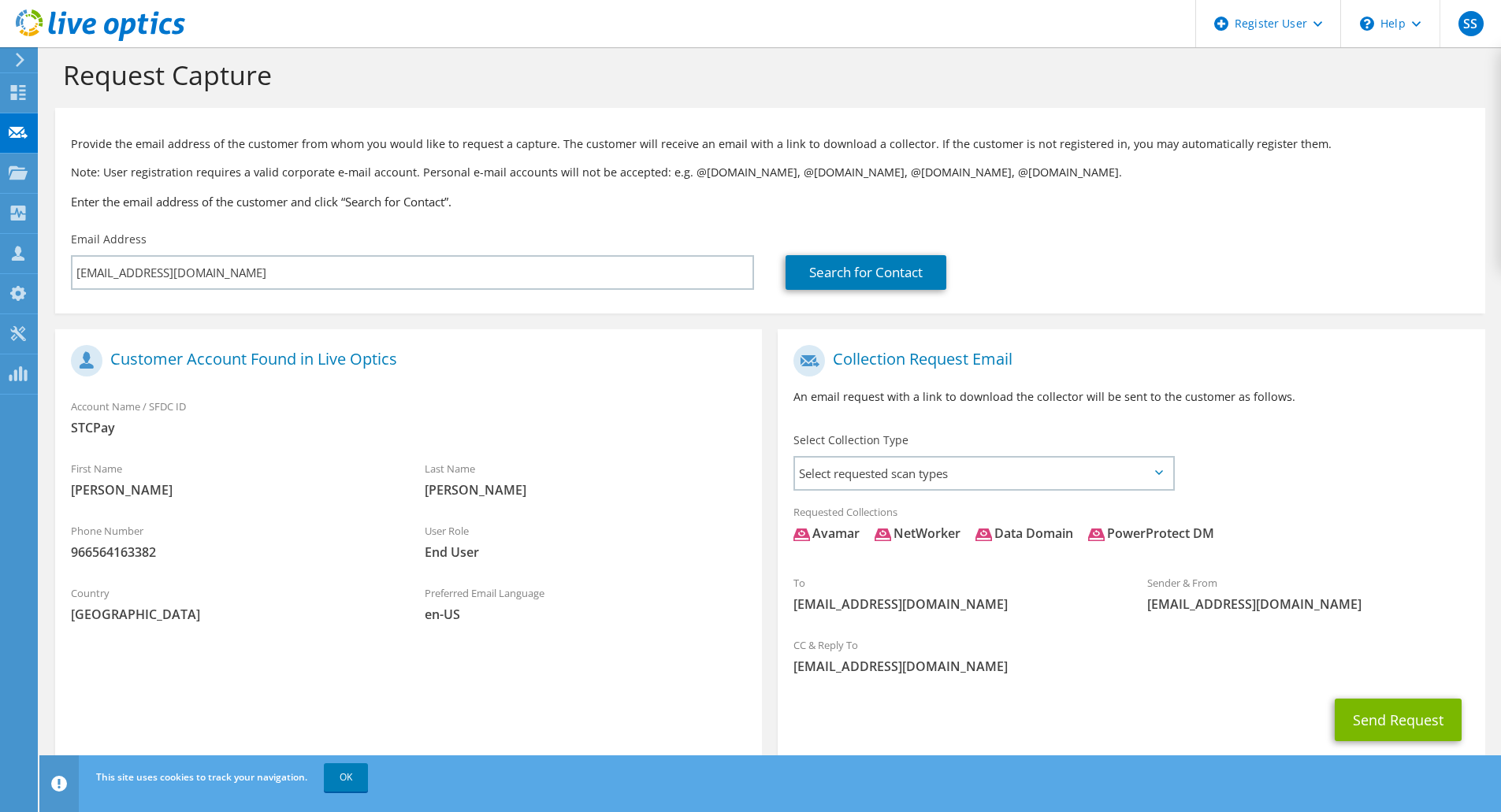
scroll to position [0, 0]
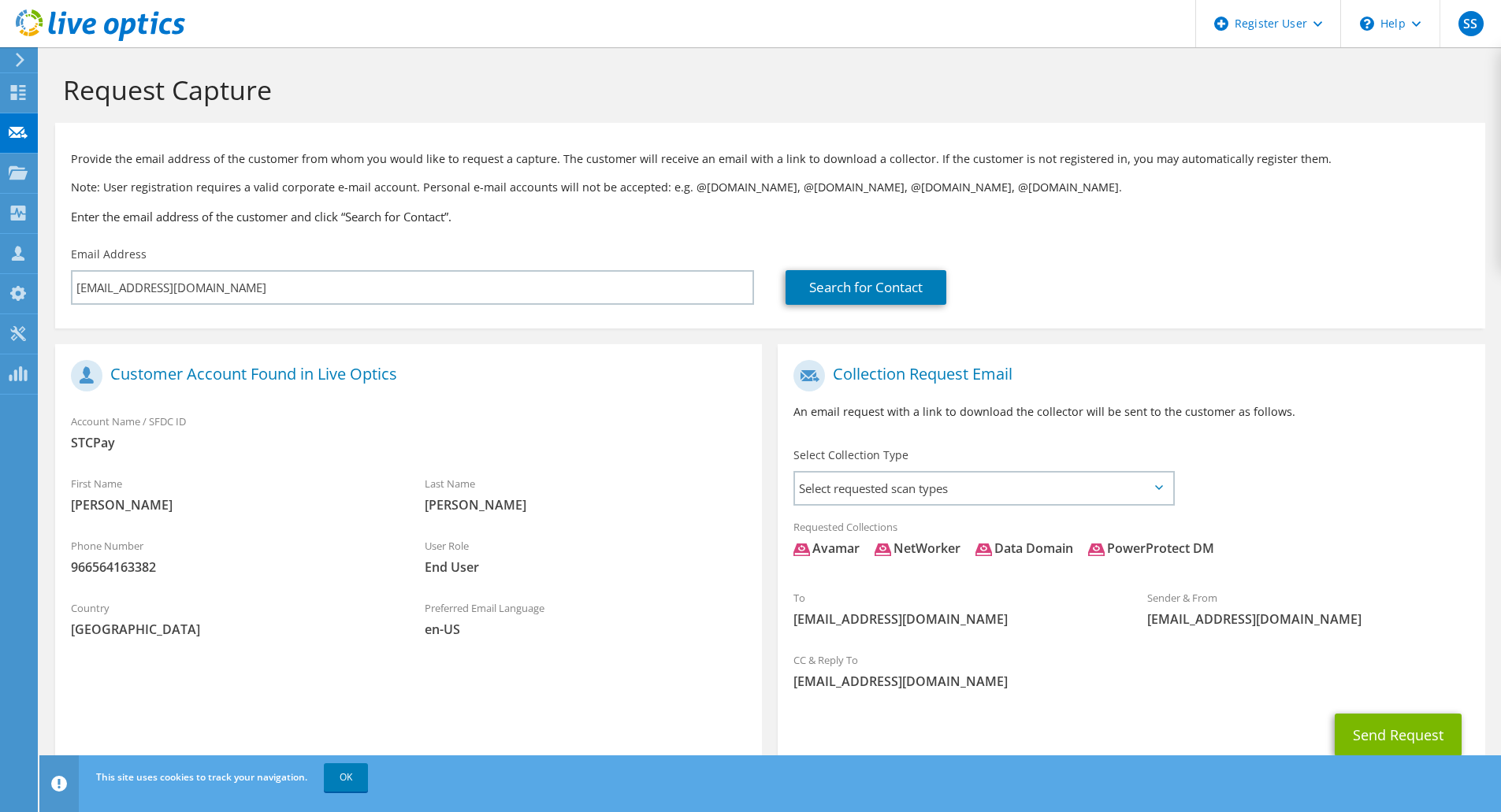
drag, startPoint x: 1234, startPoint y: 550, endPoint x: 788, endPoint y: 564, distance: 446.2
click at [788, 564] on div "Requested Collections No scans selected Avamar NetWorker Data Domain PowerProte…" at bounding box center [1131, 541] width 707 height 63
click at [1439, 543] on span "Avamar NetWorker Data Domain PowerProtect DM" at bounding box center [1131, 553] width 675 height 26
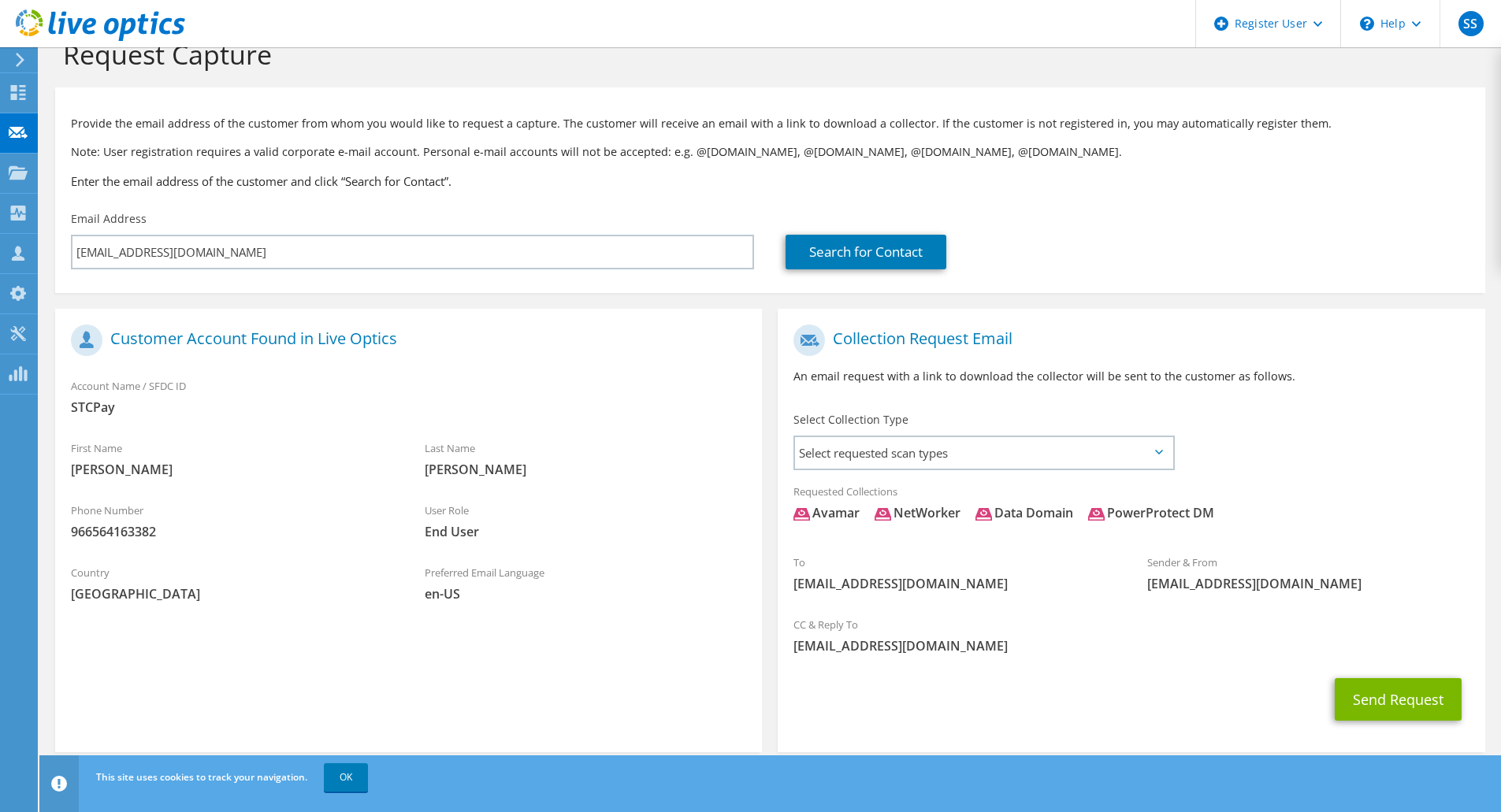
scroll to position [54, 0]
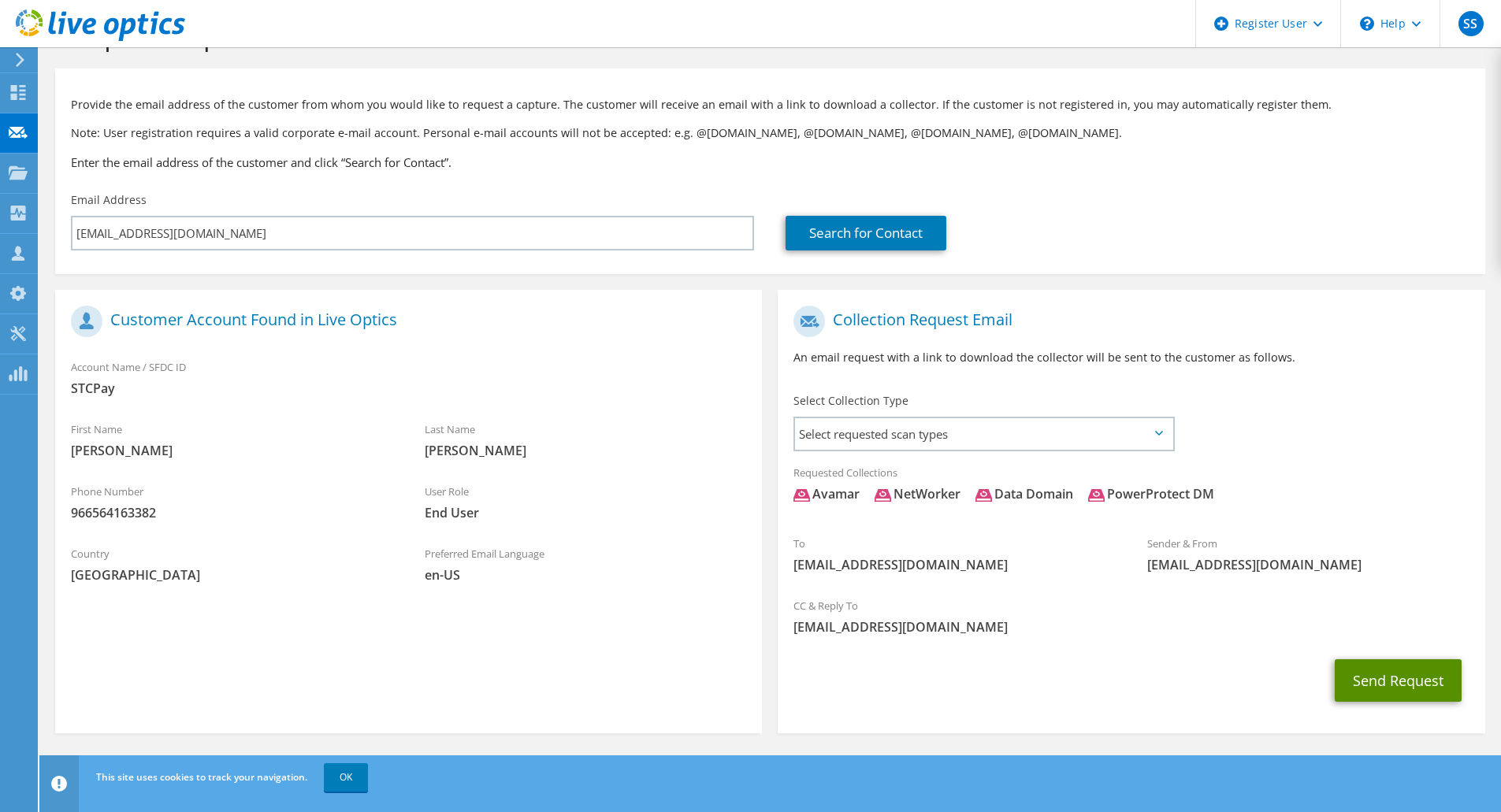
click at [1400, 687] on button "Send Request" at bounding box center [1398, 680] width 127 height 43
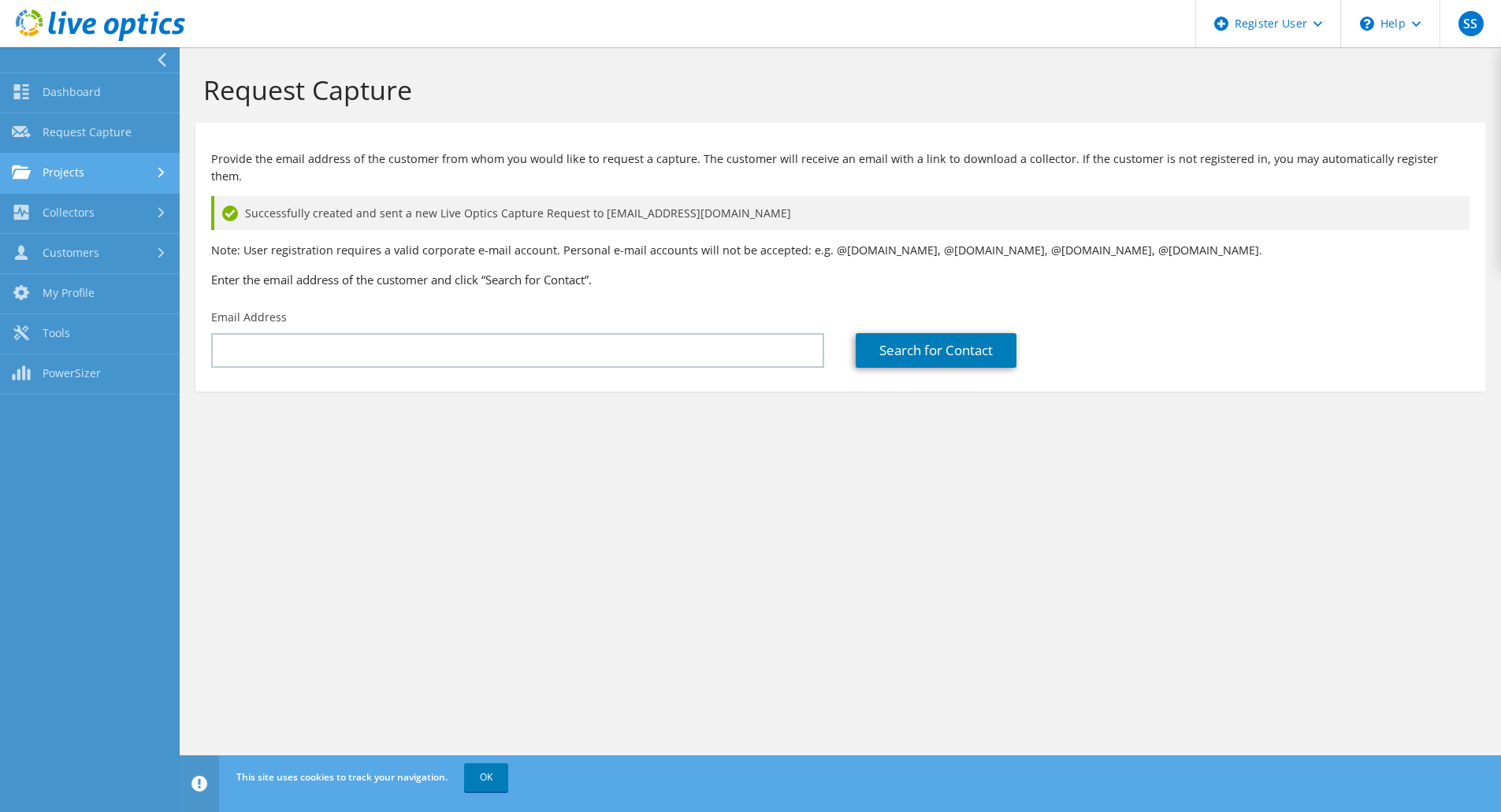
click at [104, 179] on link "Projects" at bounding box center [90, 174] width 179 height 40
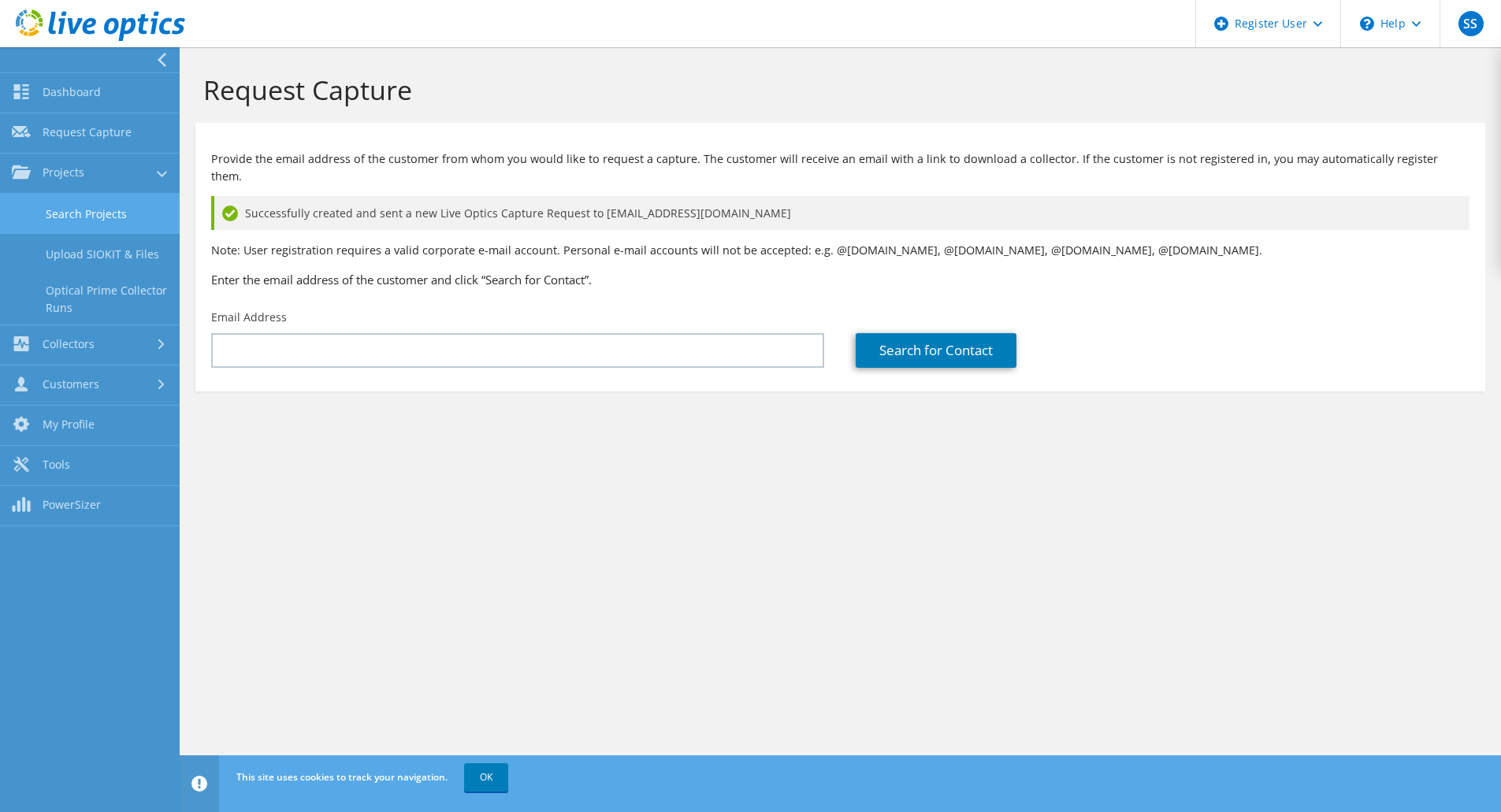
click at [100, 227] on link "Search Projects" at bounding box center [90, 214] width 179 height 40
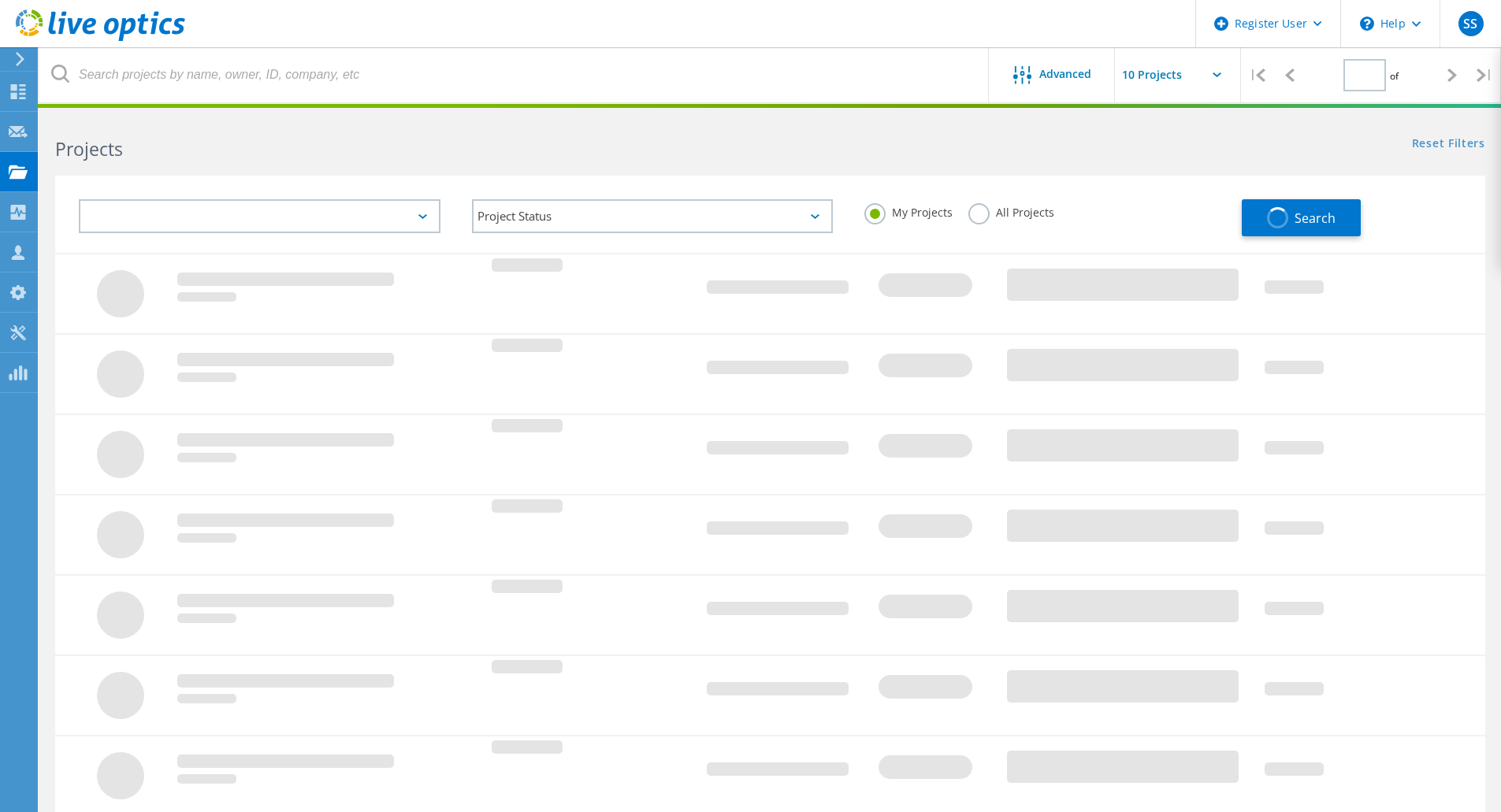
type input "1"
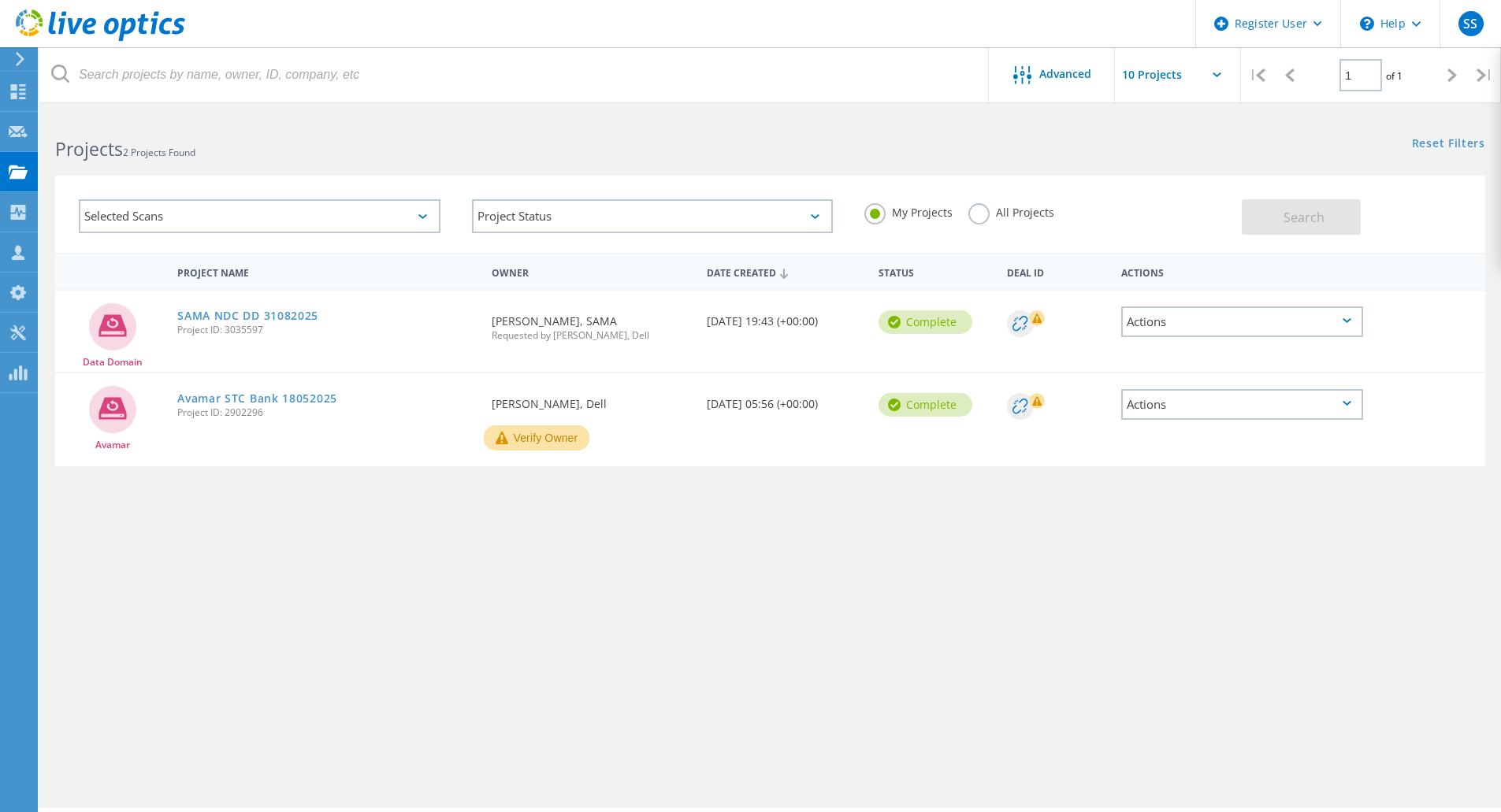
click at [978, 213] on label "All Projects" at bounding box center [1011, 211] width 86 height 15
click at [0, 0] on input "All Projects" at bounding box center [0, 0] width 0 height 0
click at [1330, 225] on button "Search" at bounding box center [1301, 216] width 119 height 35
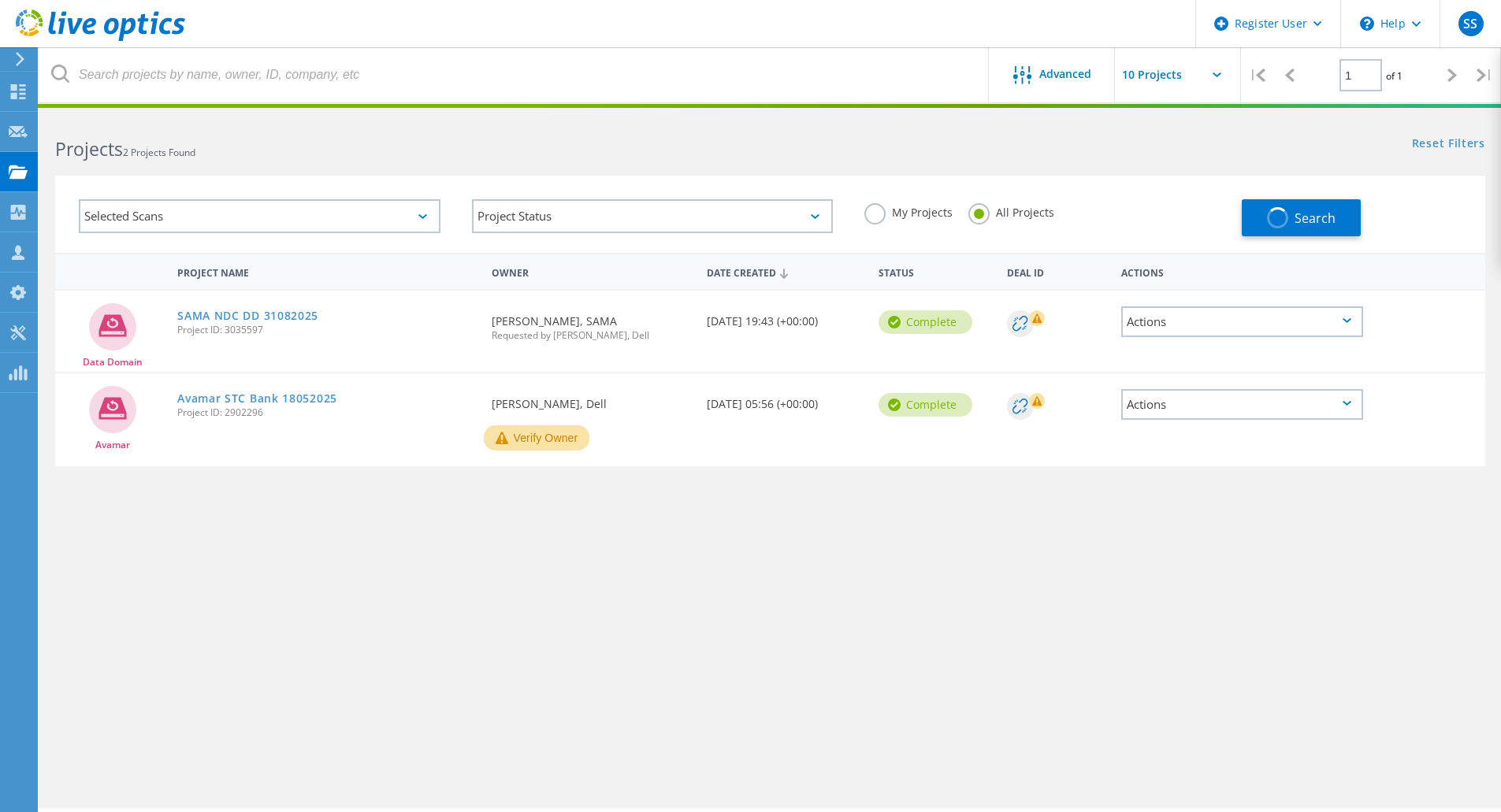
click at [290, 214] on div "Selected Scans" at bounding box center [259, 216] width 361 height 34
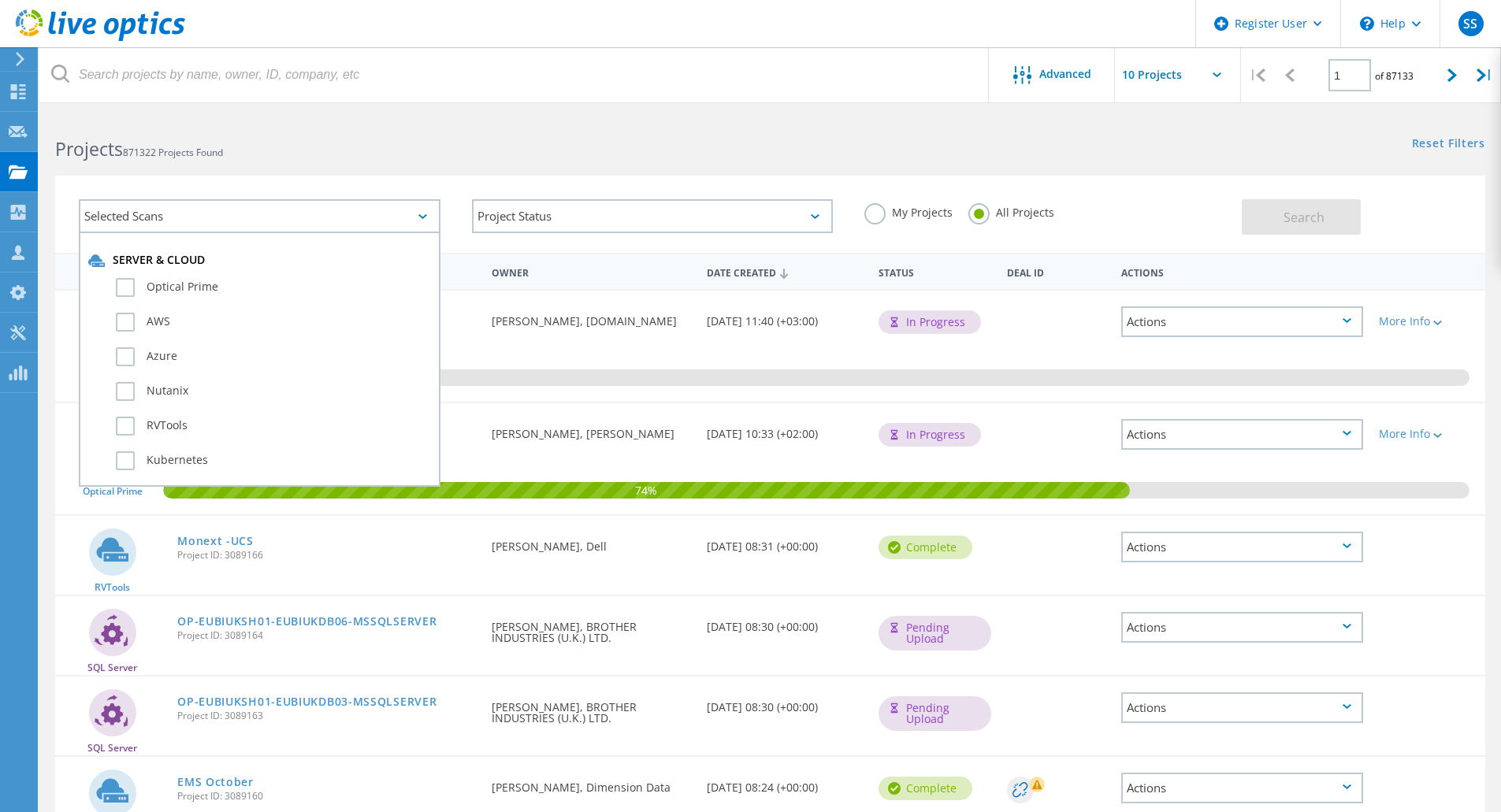
click at [513, 145] on h2 "Projects 871322 Projects Found" at bounding box center [404, 150] width 699 height 26
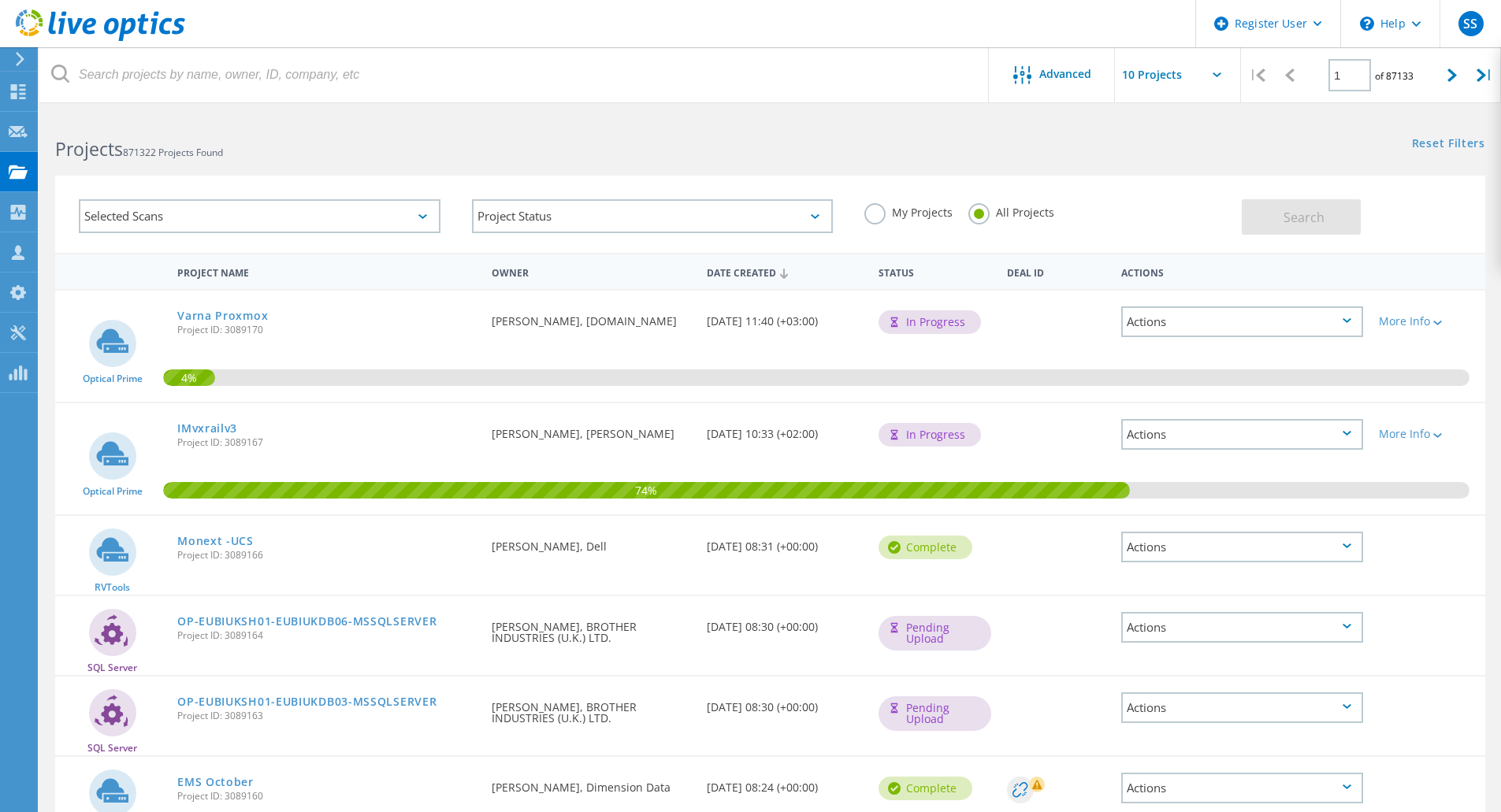
click at [290, 221] on div "Selected Scans" at bounding box center [259, 216] width 361 height 34
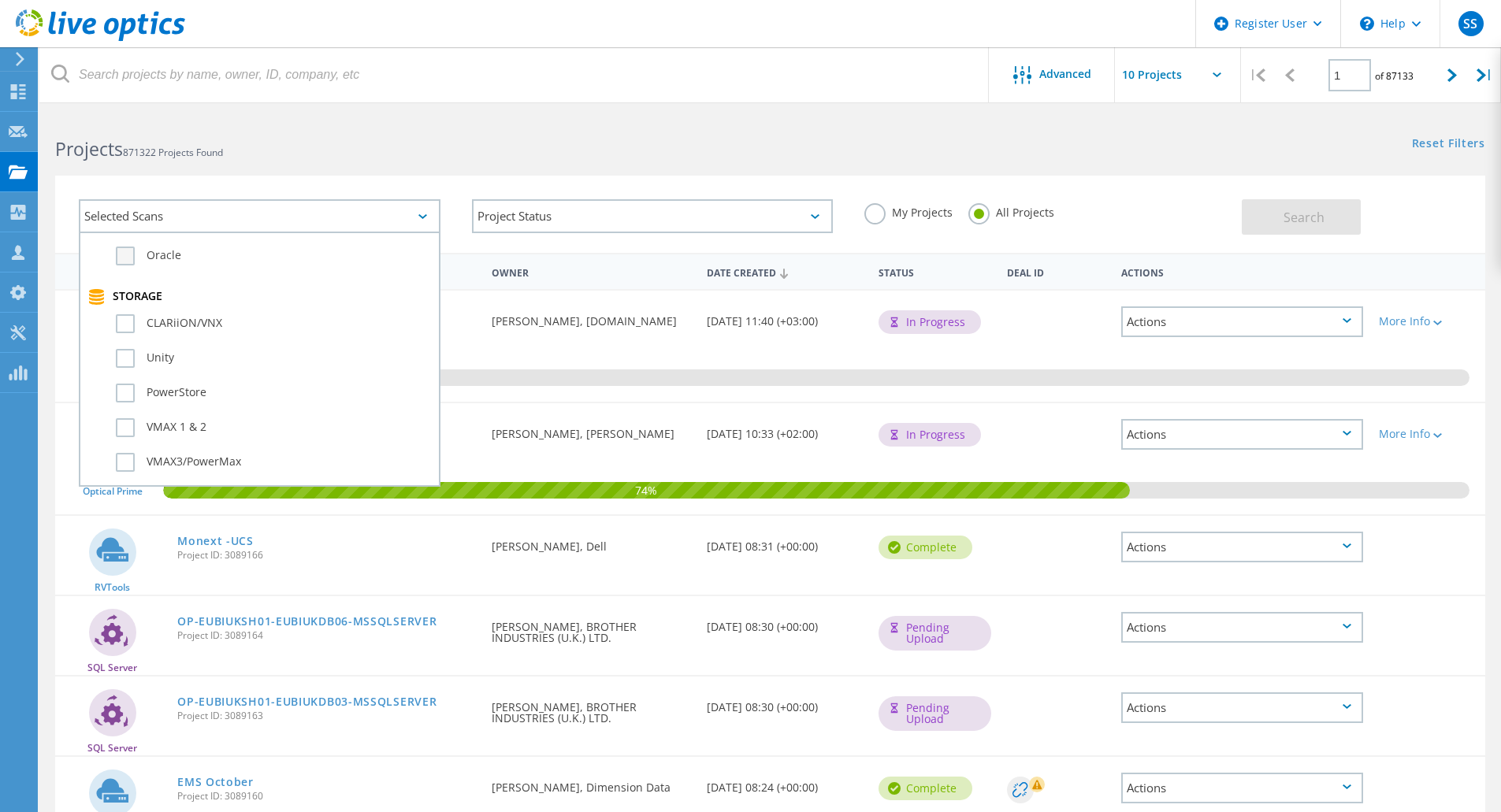
scroll to position [315, 0]
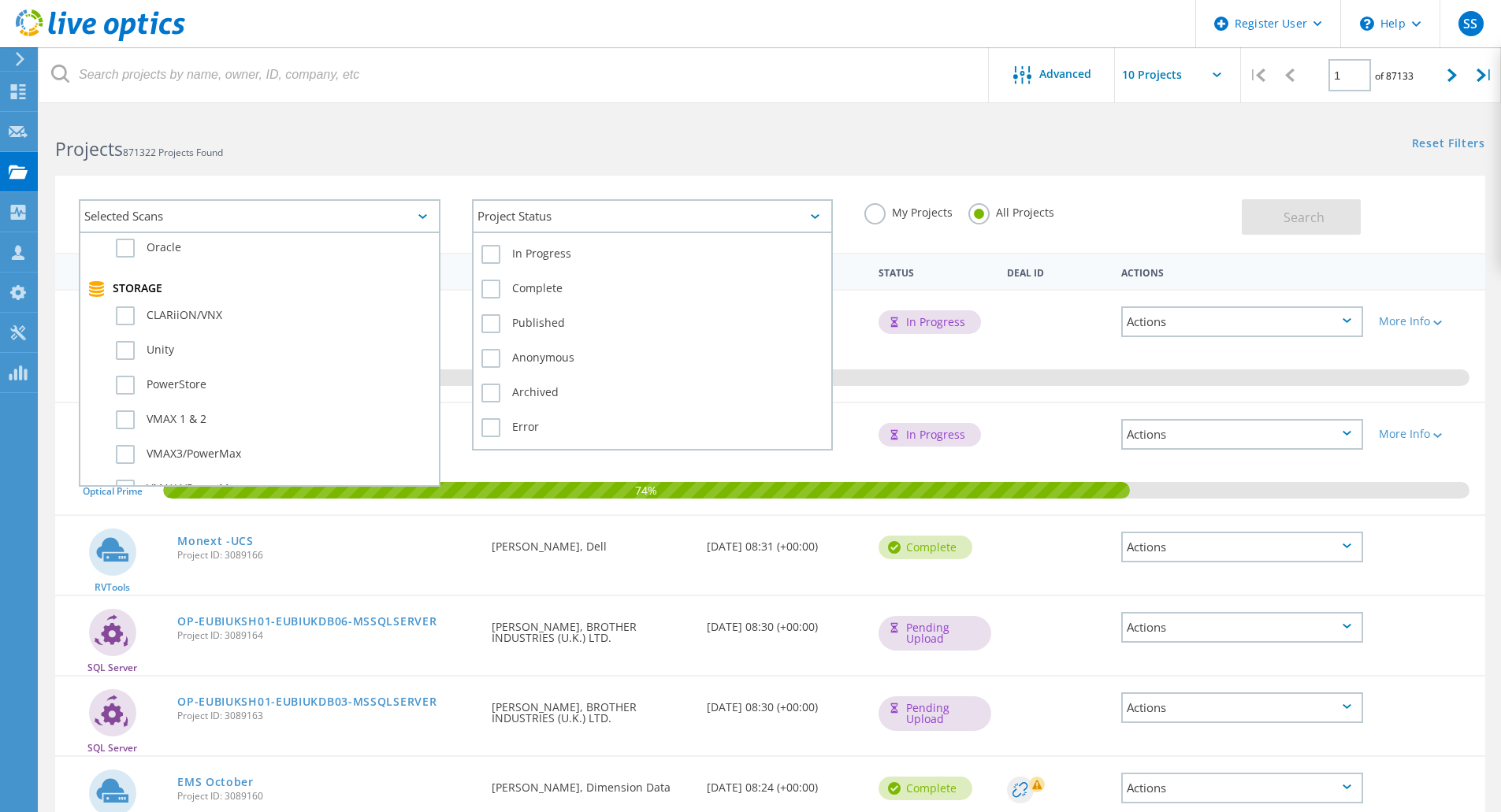
click at [693, 205] on div "Project Status" at bounding box center [652, 216] width 361 height 34
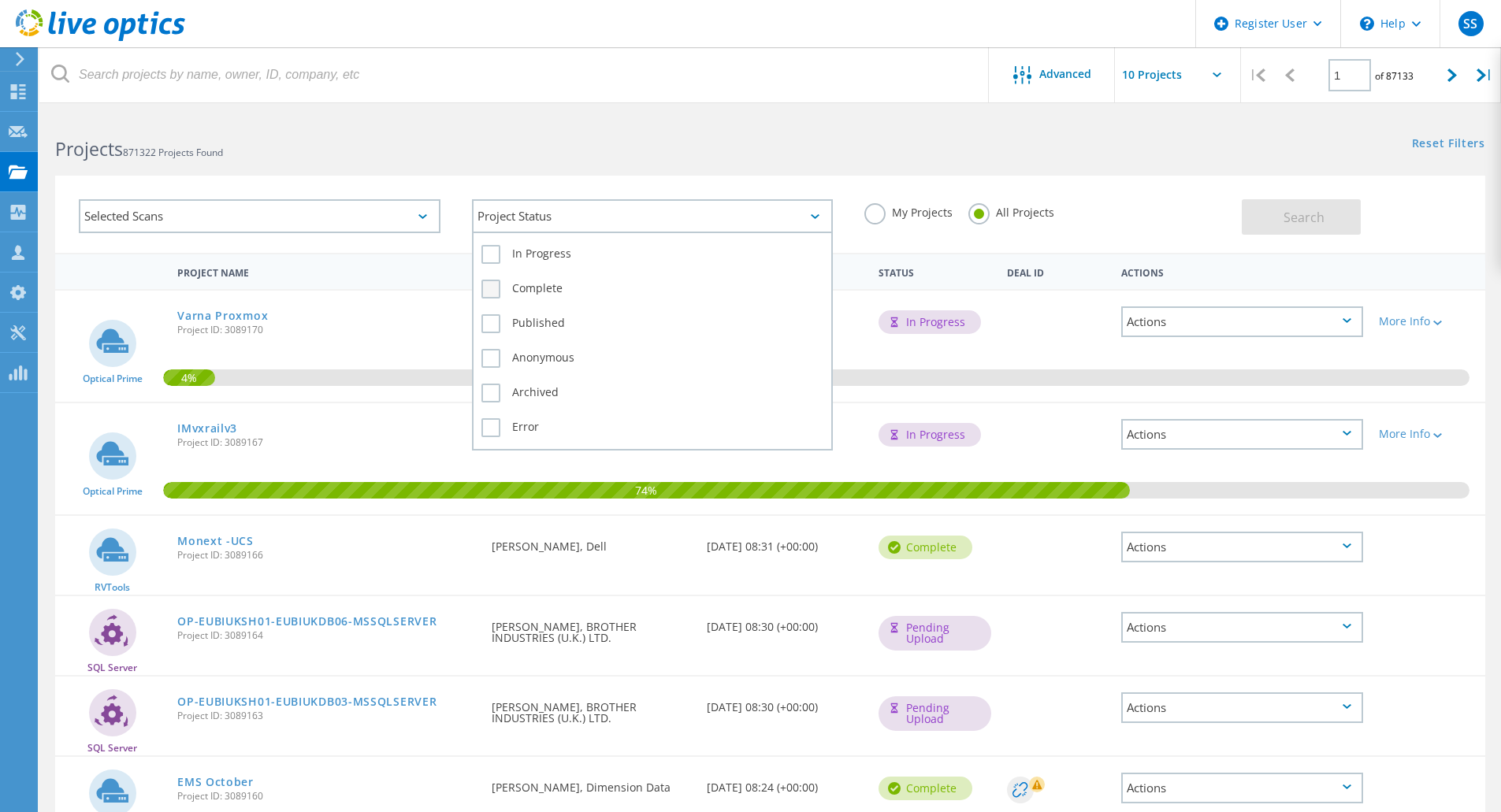
click at [619, 292] on label "Complete" at bounding box center [653, 289] width 342 height 19
click at [0, 0] on input "Complete" at bounding box center [0, 0] width 0 height 0
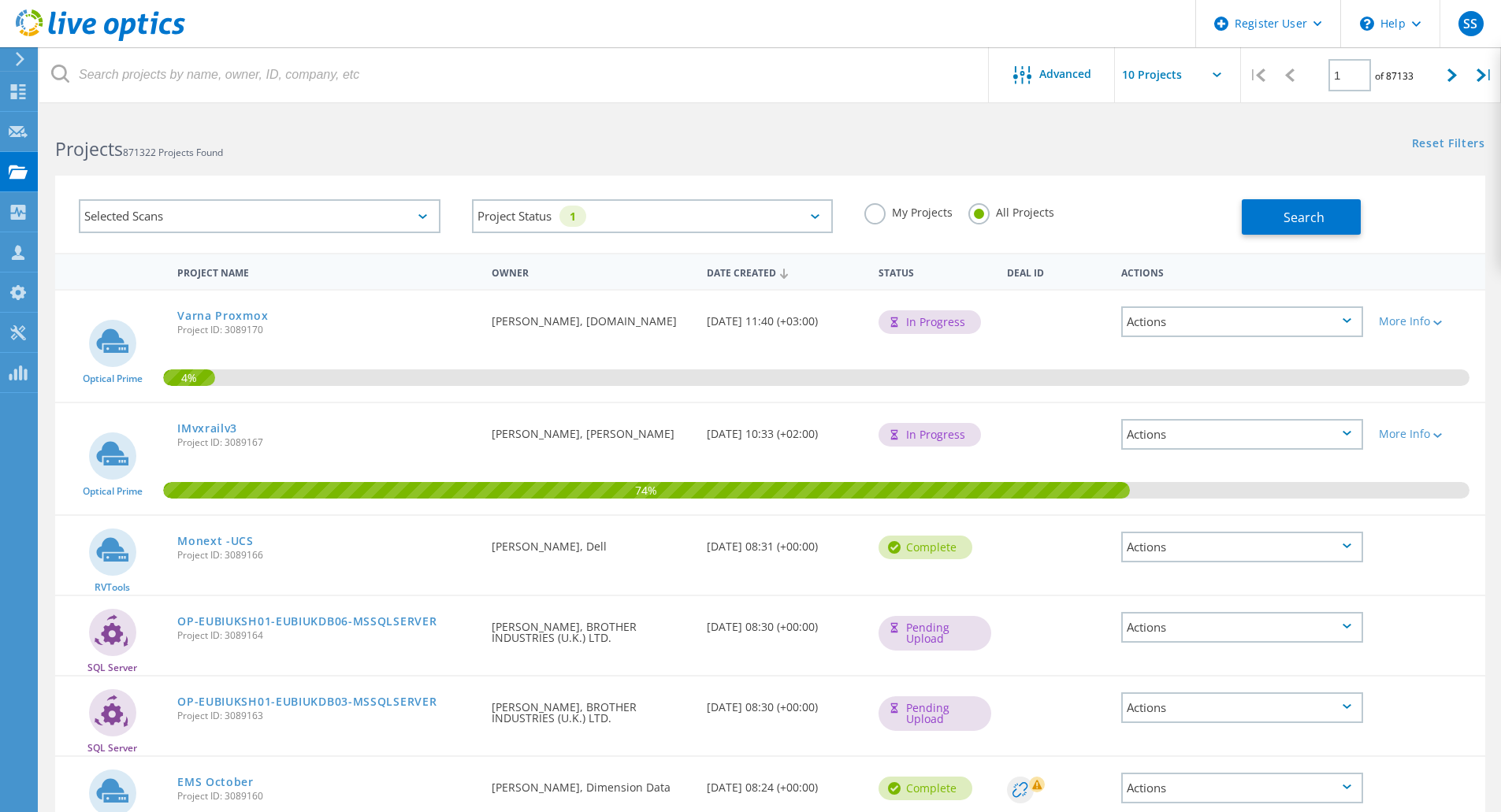
click at [881, 217] on label "My Projects" at bounding box center [908, 211] width 88 height 15
click at [0, 0] on input "My Projects" at bounding box center [0, 0] width 0 height 0
click at [1303, 213] on span "Search" at bounding box center [1304, 217] width 41 height 17
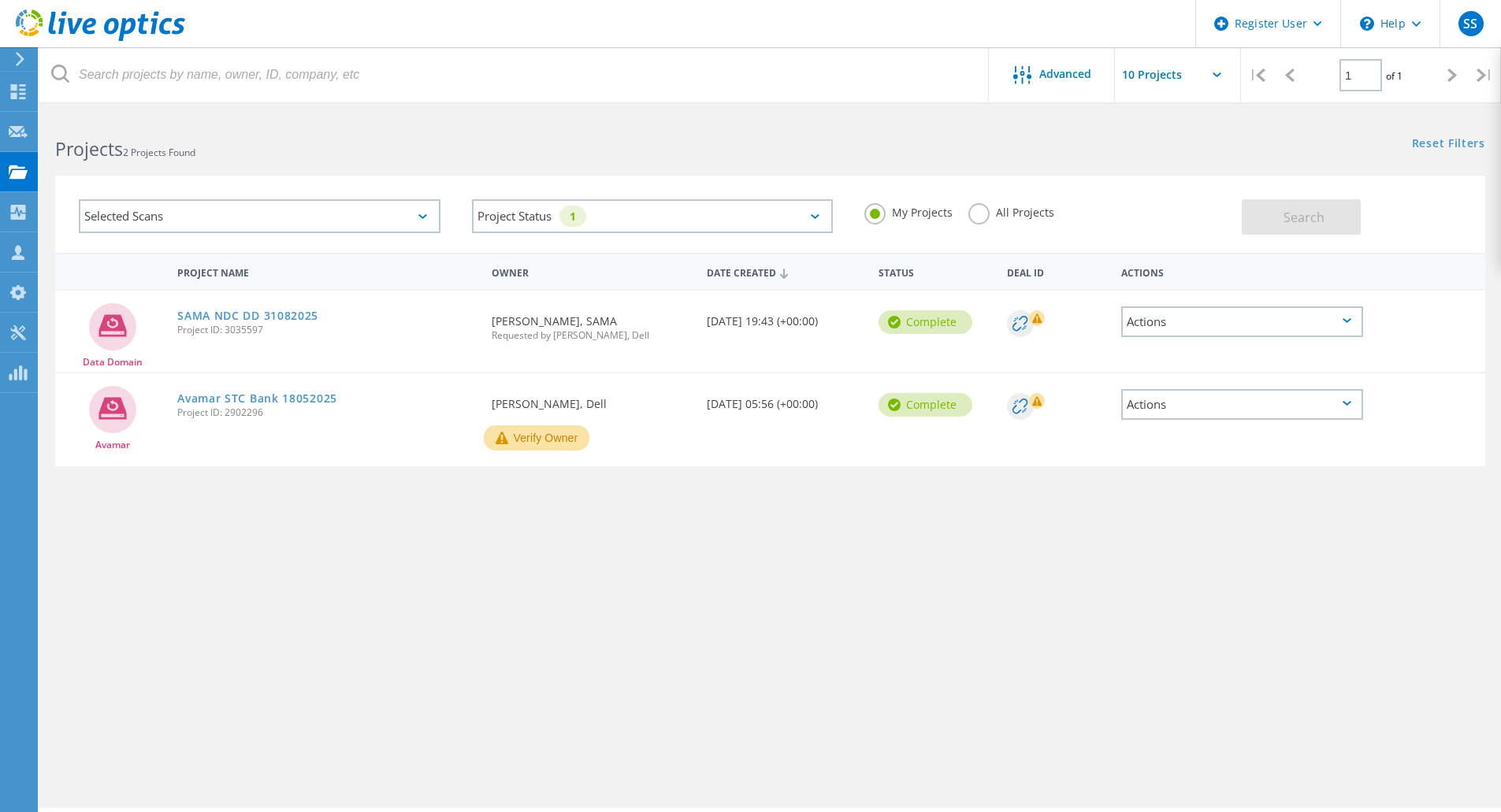
click at [1215, 76] on icon at bounding box center [1216, 75] width 9 height 5
click at [310, 211] on div "Selected Scans" at bounding box center [259, 216] width 361 height 34
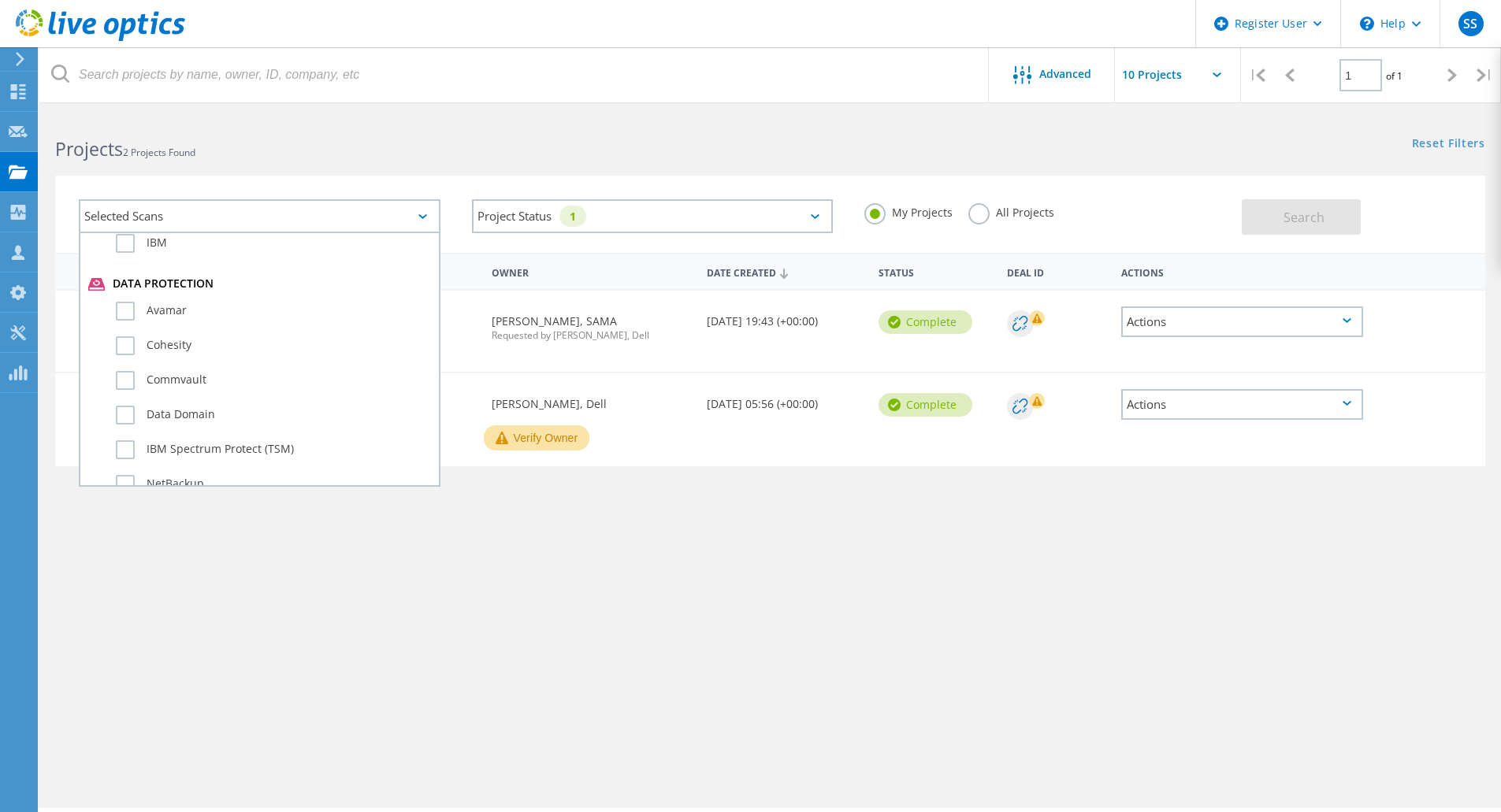
scroll to position [866, 0]
click at [169, 387] on label "Data Domain" at bounding box center [273, 387] width 315 height 19
click at [0, 0] on input "Data Domain" at bounding box center [0, 0] width 0 height 0
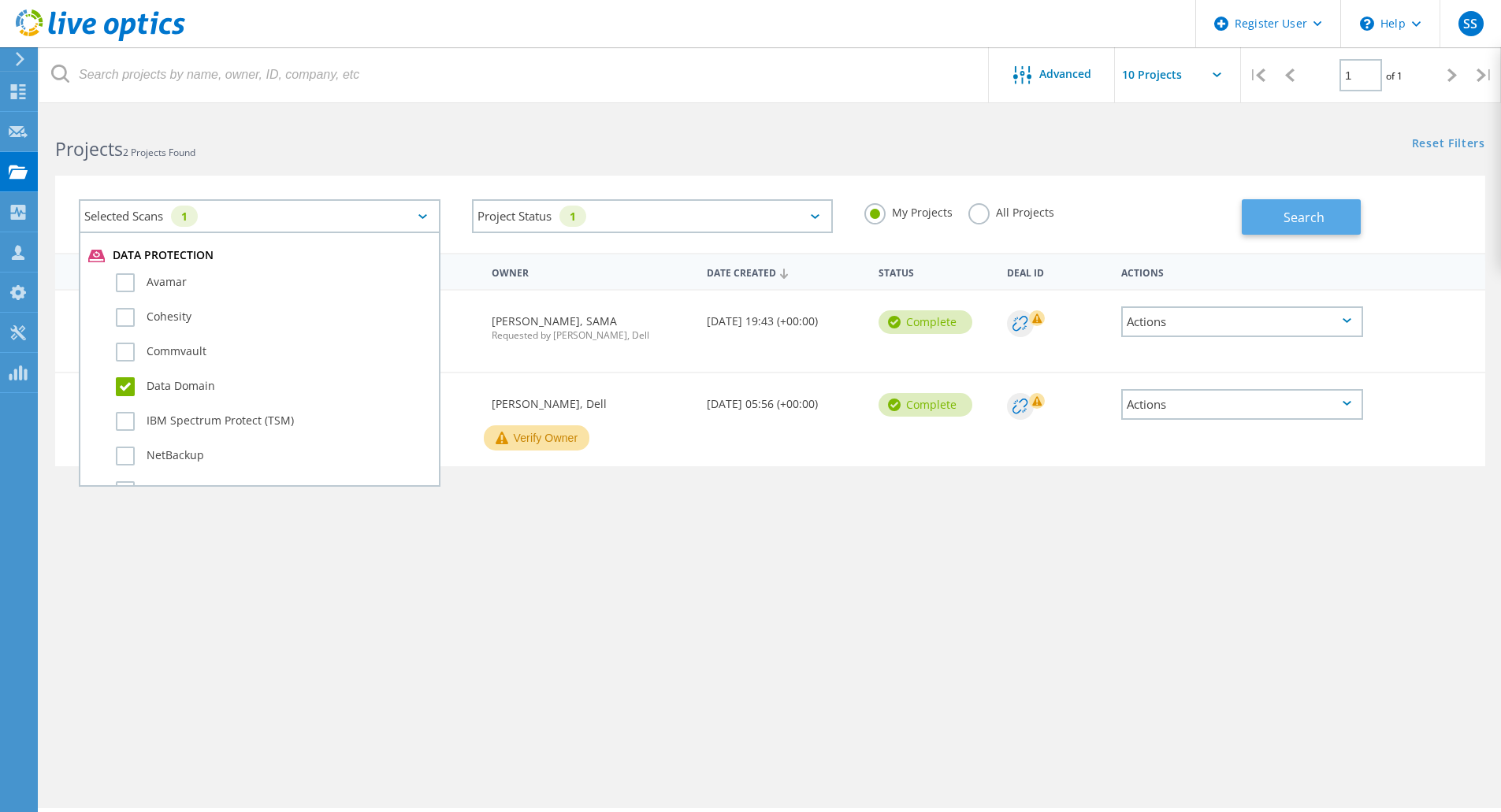
click at [1291, 223] on span "Search" at bounding box center [1304, 217] width 41 height 17
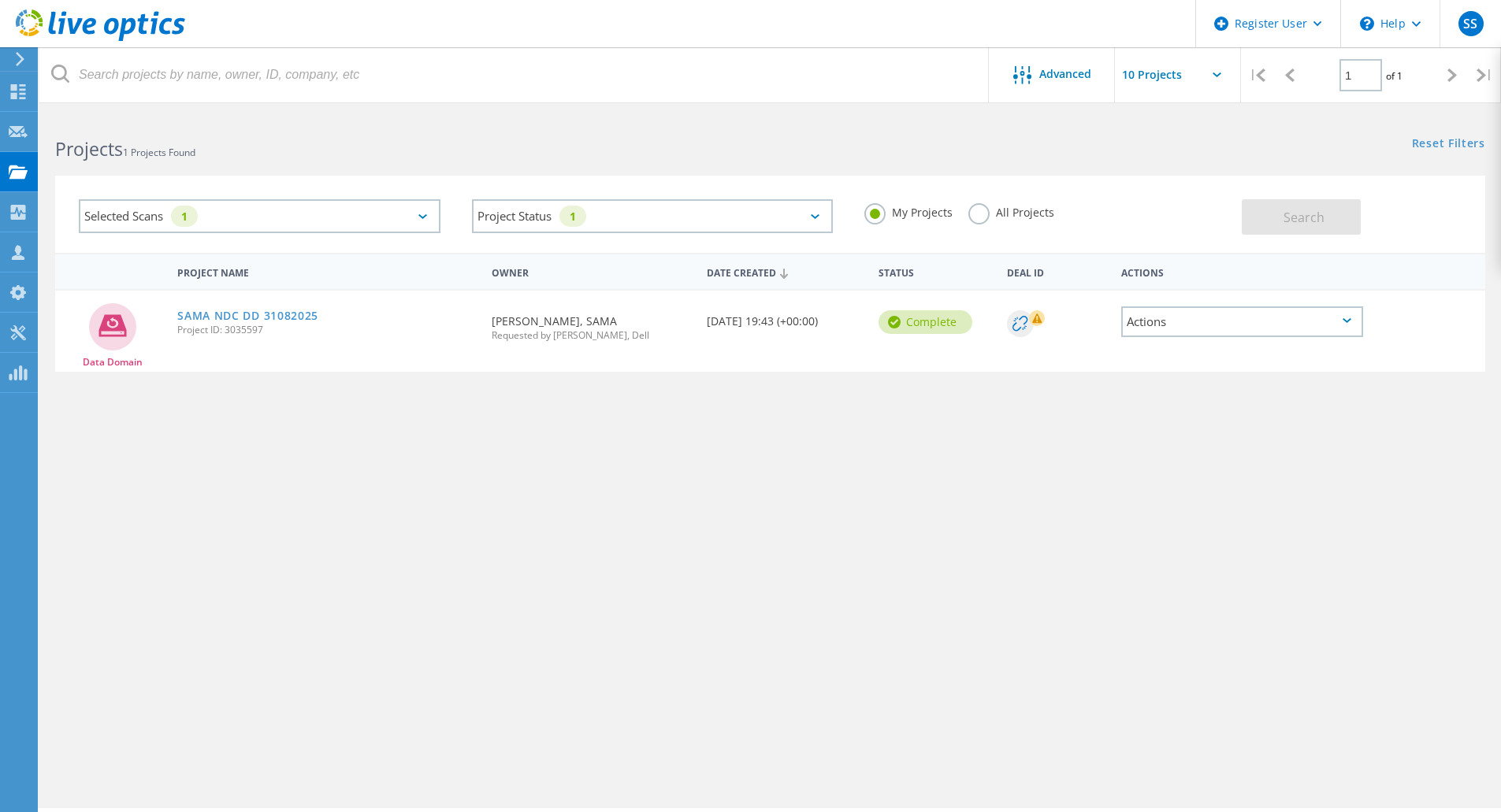
click at [1211, 326] on div "Actions" at bounding box center [1242, 321] width 242 height 30
click at [1114, 460] on div "Project Name Owner Date Created Status Deal Id Actions Data Domain SAMA NDC DD …" at bounding box center [770, 457] width 1430 height 410
click at [752, 599] on div "Project Name Owner Date Created Status Deal Id Actions Data Domain SAMA NDC DD …" at bounding box center [770, 457] width 1430 height 410
click at [606, 459] on div "Project Name Owner Date Created Status Deal Id Actions Data Domain SAMA NDC DD …" at bounding box center [770, 457] width 1430 height 410
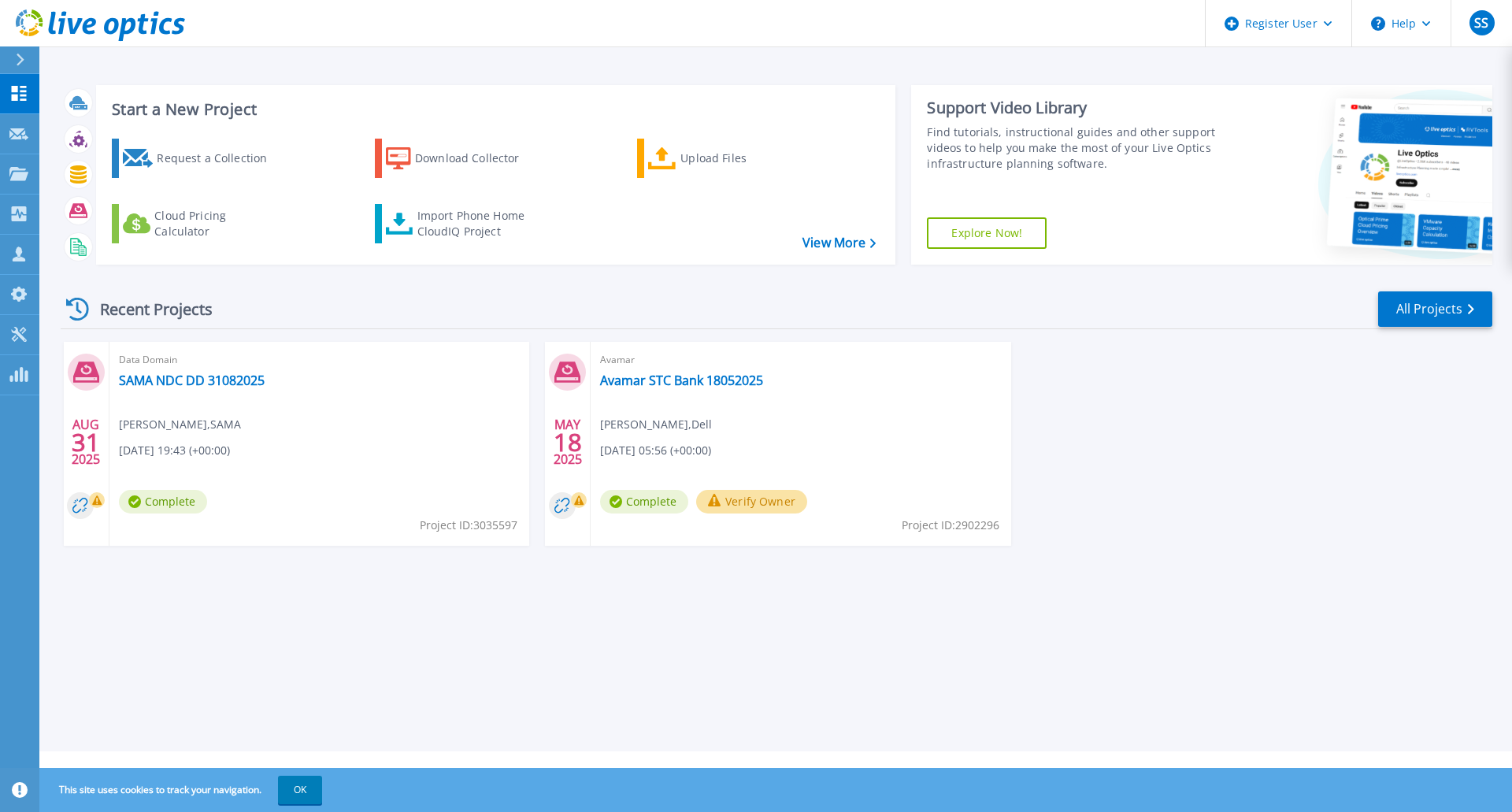
click at [557, 656] on div "Start a New Project Request a Collection Download Collector Upload Files Cloud …" at bounding box center [776, 375] width 1473 height 751
